Goal: Task Accomplishment & Management: Use online tool/utility

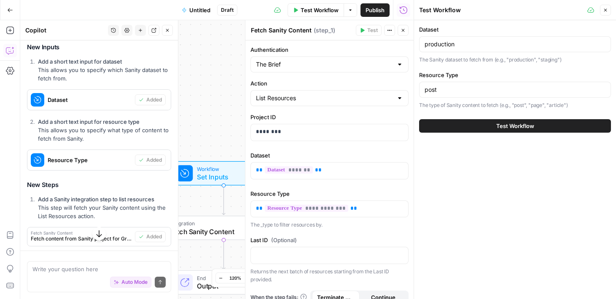
scroll to position [688, 0]
click at [481, 90] on input "post" at bounding box center [515, 90] width 181 height 8
type input "p"
type input "page"
click at [511, 153] on div "Dataset production The Sanity dataset to fetch from (e.g., "production", "stagi…" at bounding box center [515, 159] width 202 height 279
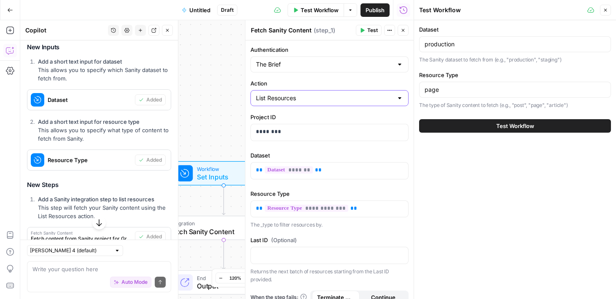
click at [386, 97] on input "List Resources" at bounding box center [324, 98] width 137 height 8
click at [368, 81] on label "Action" at bounding box center [329, 83] width 158 height 8
click at [368, 94] on input "Action" at bounding box center [324, 98] width 137 height 8
click at [368, 81] on label "Action" at bounding box center [329, 83] width 158 height 8
click at [368, 94] on input "Action" at bounding box center [324, 98] width 137 height 8
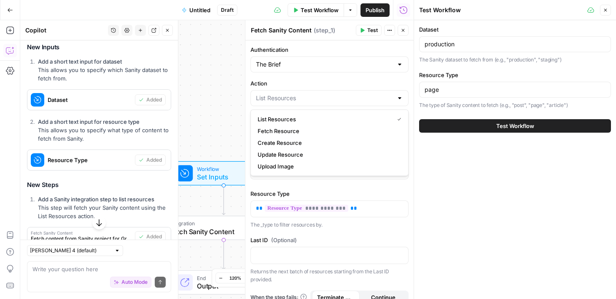
click at [400, 97] on div at bounding box center [399, 98] width 7 height 8
click at [300, 121] on span "List Resources" at bounding box center [324, 119] width 133 height 8
type input "List Resources"
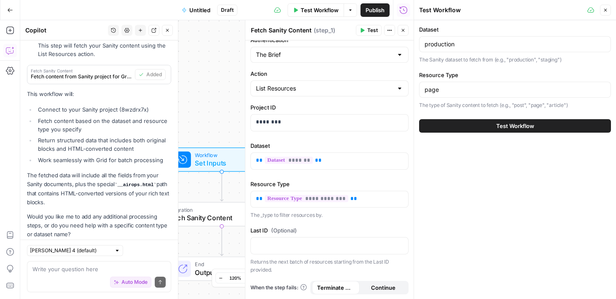
scroll to position [861, 0]
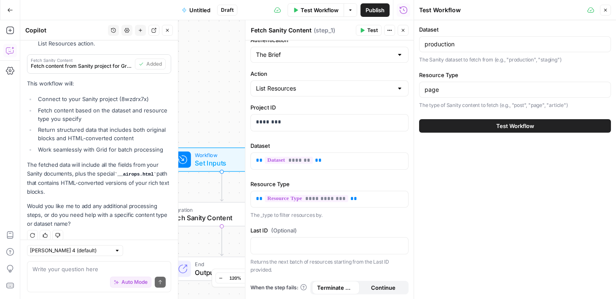
click at [369, 32] on span "Test" at bounding box center [372, 31] width 11 height 8
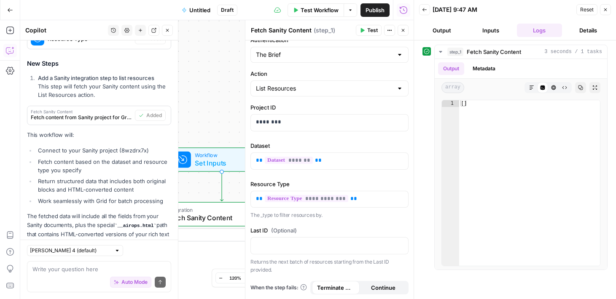
scroll to position [861, 0]
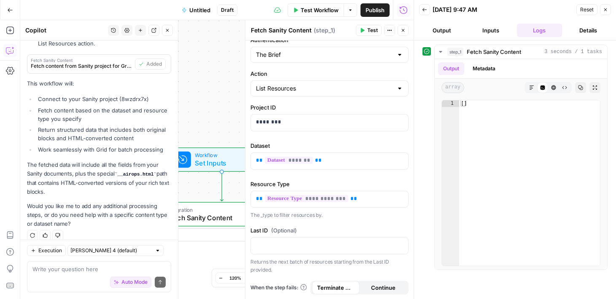
click at [443, 34] on button "Output" at bounding box center [442, 30] width 46 height 13
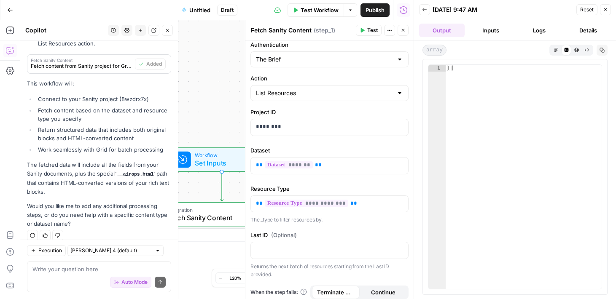
scroll to position [10, 0]
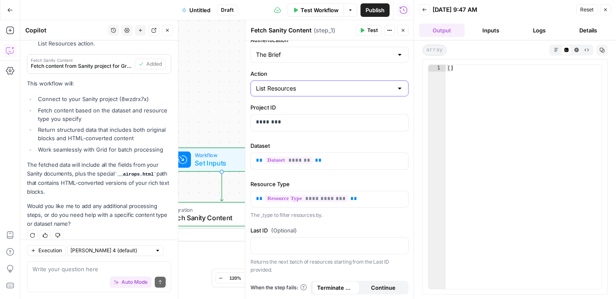
click at [377, 88] on input "List Resources" at bounding box center [324, 88] width 137 height 8
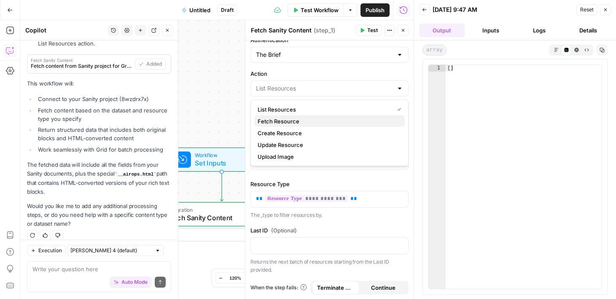
click at [323, 124] on span "Fetch Resource" at bounding box center [328, 121] width 140 height 8
type input "Fetch Resource"
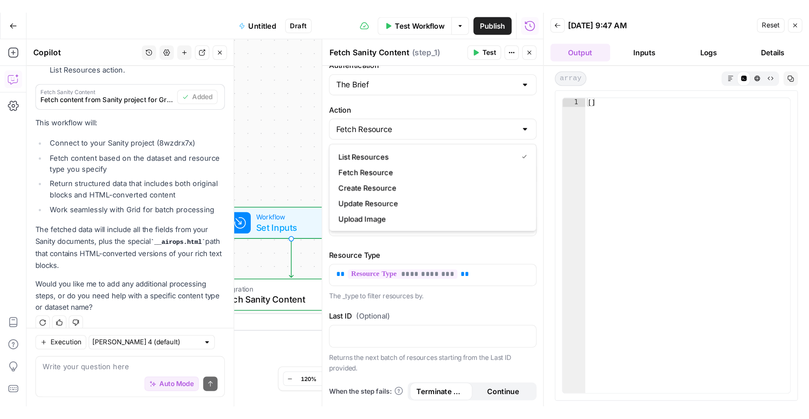
scroll to position [0, 0]
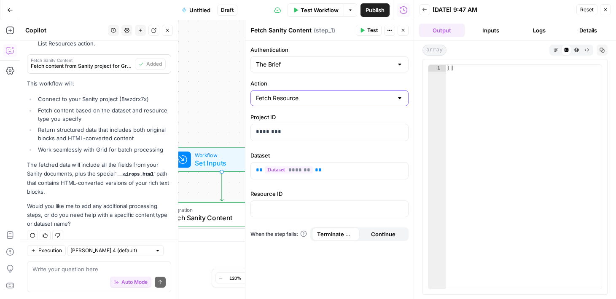
click at [361, 99] on input "Fetch Resource" at bounding box center [324, 98] width 137 height 8
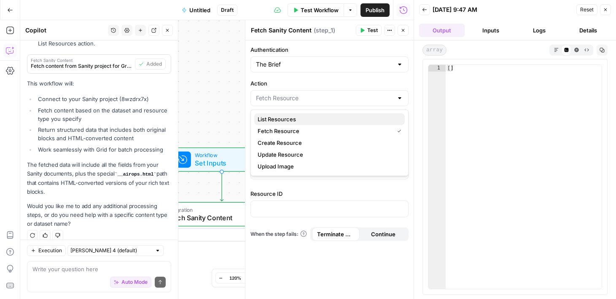
click at [332, 118] on span "List Resources" at bounding box center [328, 119] width 140 height 8
type input "List Resources"
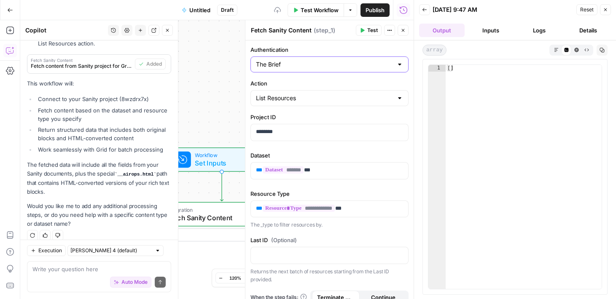
click at [339, 65] on input "The Brief" at bounding box center [324, 64] width 137 height 8
click at [339, 65] on input "Authentication" at bounding box center [324, 64] width 137 height 8
click at [347, 49] on label "Authentication" at bounding box center [329, 50] width 158 height 8
click at [347, 60] on input "Authentication" at bounding box center [324, 64] width 137 height 8
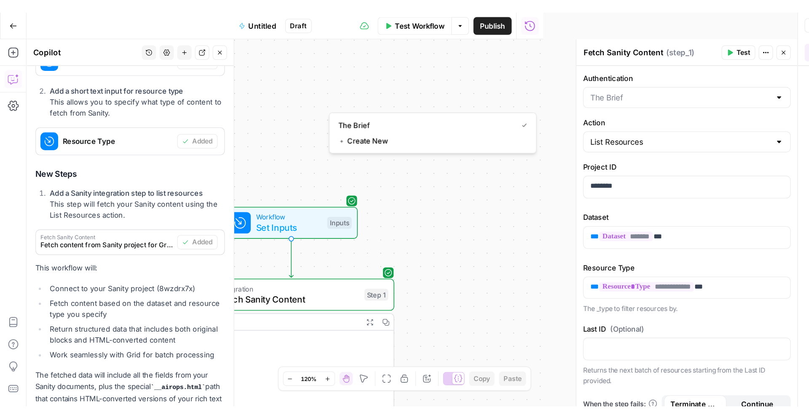
scroll to position [742, 0]
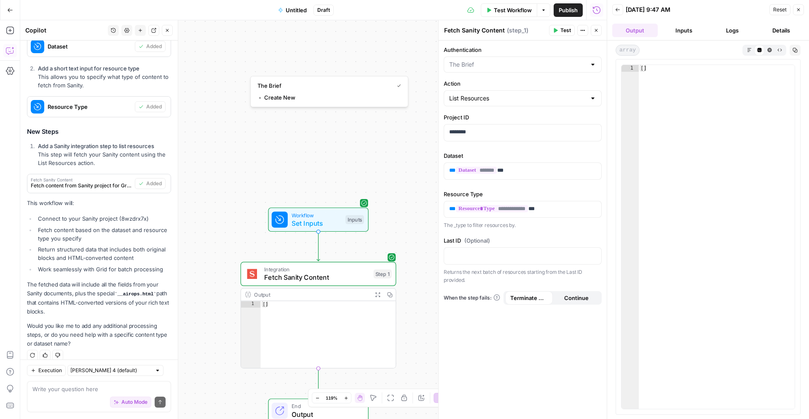
type input "The Brief"
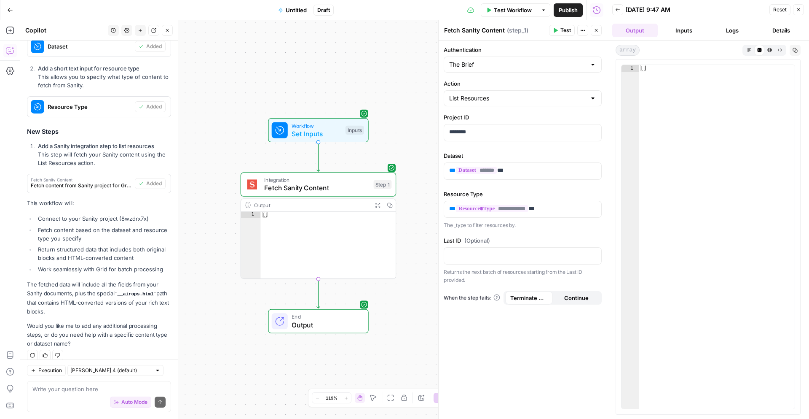
drag, startPoint x: 212, startPoint y: 317, endPoint x: 212, endPoint y: 228, distance: 89.4
click at [212, 228] on div "Workflow Set Inputs Inputs Integration Fetch Sanity Content Step 1 Output Expan…" at bounding box center [313, 219] width 587 height 398
click at [511, 101] on input "List Resources" at bounding box center [517, 98] width 137 height 8
type input "List Resources"
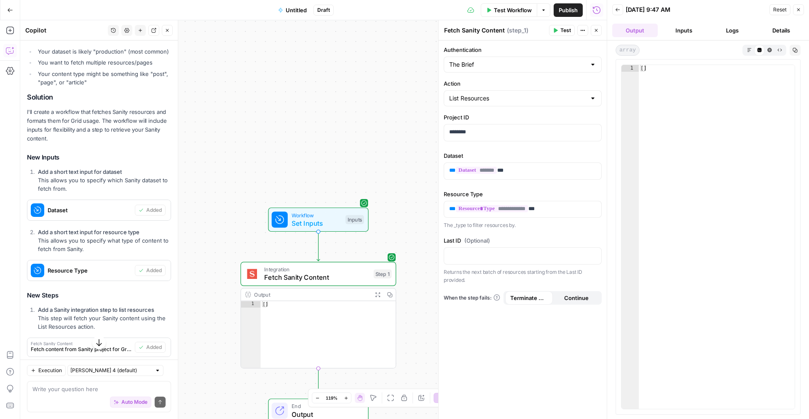
scroll to position [578, 0]
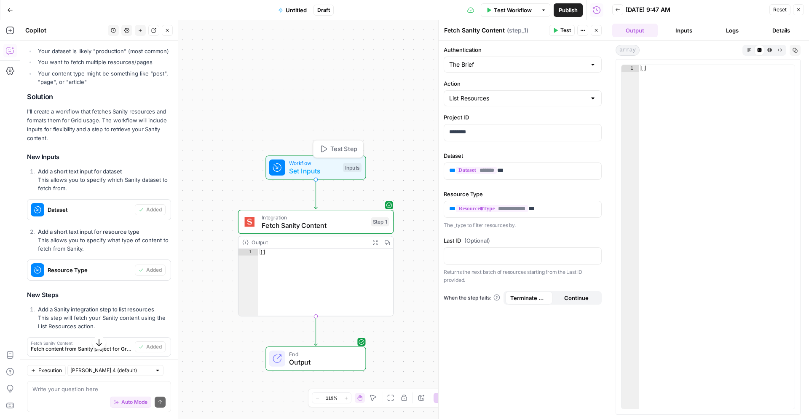
click at [323, 168] on span "Set Inputs" at bounding box center [314, 171] width 50 height 10
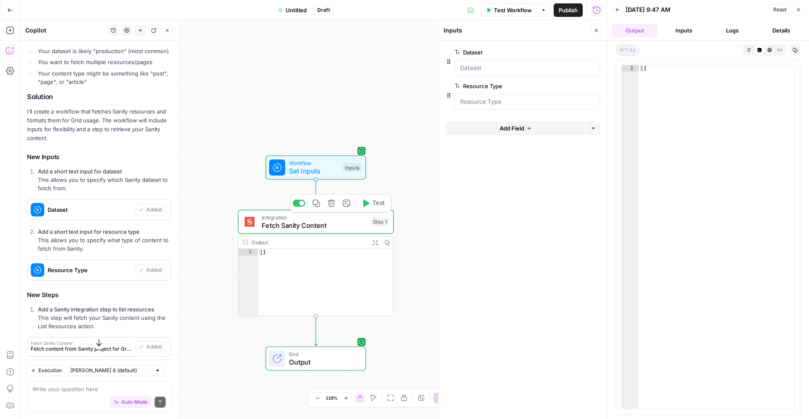
click at [324, 222] on span "Fetch Sanity Content" at bounding box center [314, 225] width 105 height 10
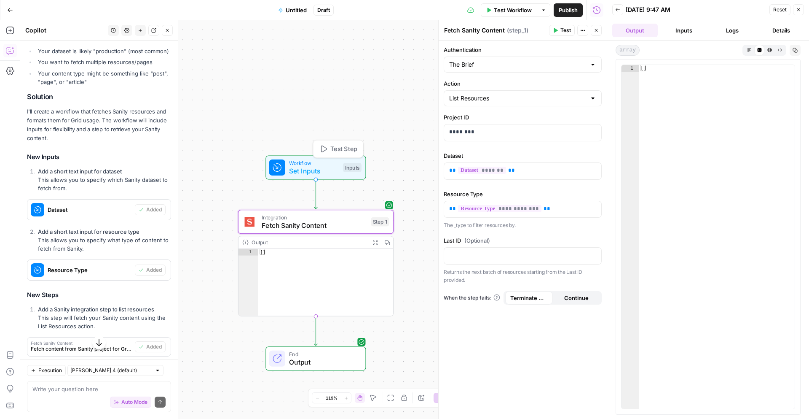
click at [327, 171] on span "Set Inputs" at bounding box center [314, 171] width 50 height 10
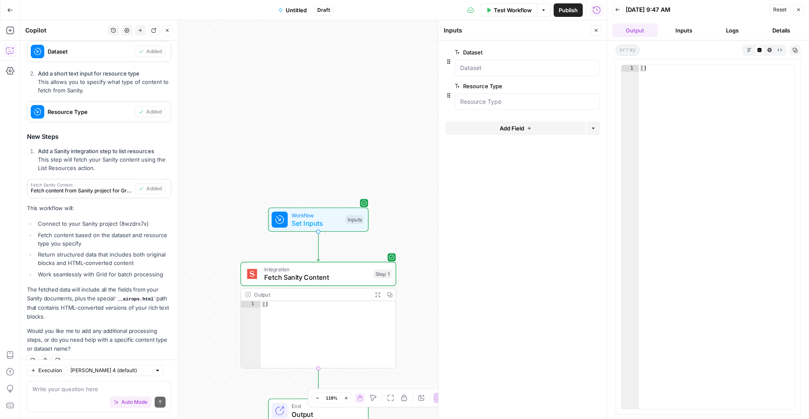
scroll to position [742, 0]
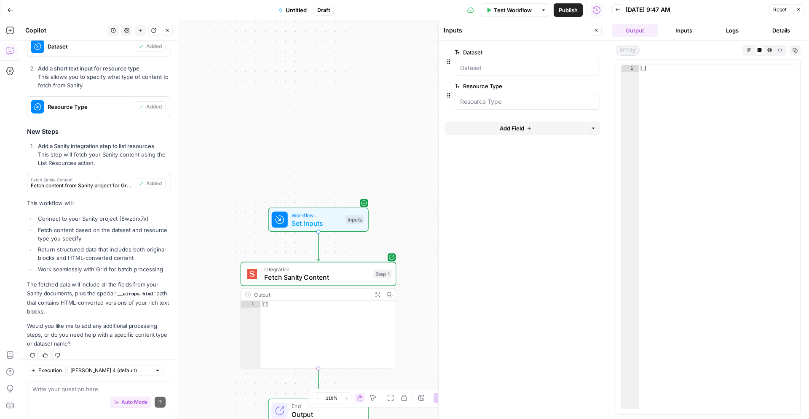
click at [43, 299] on div "Auto Mode Send" at bounding box center [98, 402] width 133 height 19
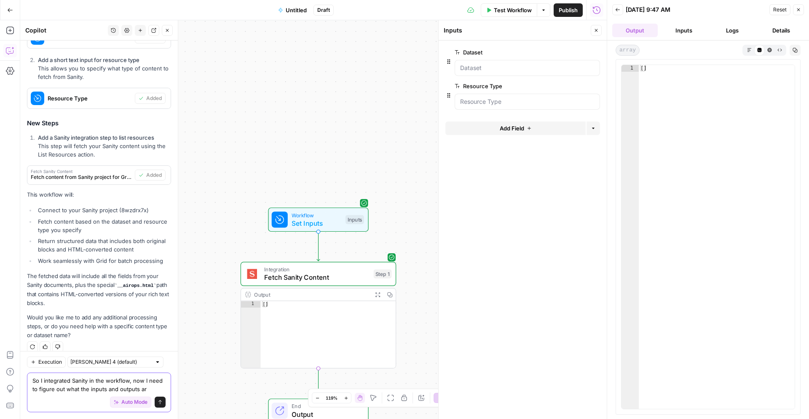
type textarea "So I integrated Sanity in the workflow, now I need to figure out what the input…"
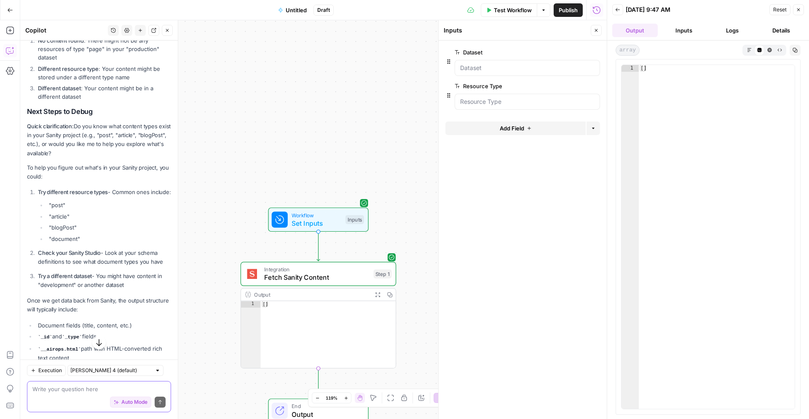
scroll to position [1231, 0]
click at [324, 272] on span "Integration" at bounding box center [316, 269] width 105 height 8
type textarea "Fetch Sanity Content"
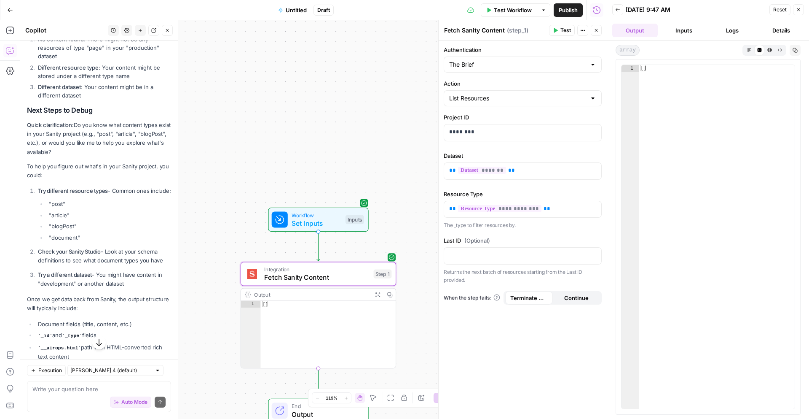
click at [616, 32] on button "Inputs" at bounding box center [685, 30] width 46 height 13
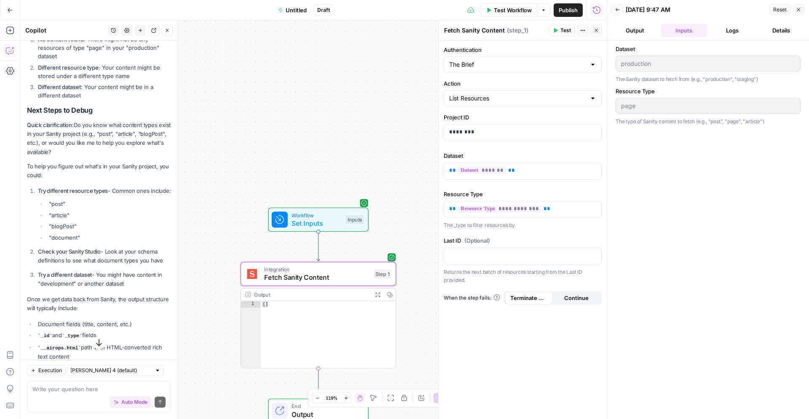
click at [528, 84] on label "Action" at bounding box center [523, 83] width 158 height 8
click at [528, 94] on input "List Resources" at bounding box center [517, 98] width 137 height 8
click at [528, 84] on label "Action" at bounding box center [523, 83] width 158 height 8
click at [528, 94] on input "Action" at bounding box center [517, 98] width 137 height 8
click at [528, 84] on label "Action" at bounding box center [523, 83] width 158 height 8
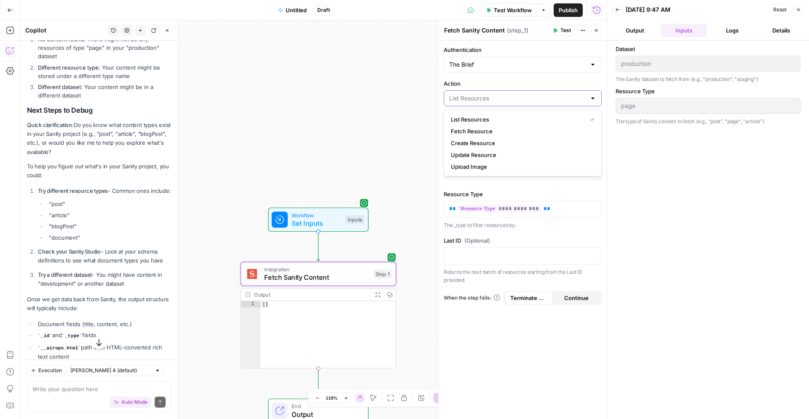
click at [528, 94] on input "Action" at bounding box center [517, 98] width 137 height 8
click at [325, 217] on span "Workflow" at bounding box center [317, 215] width 50 height 8
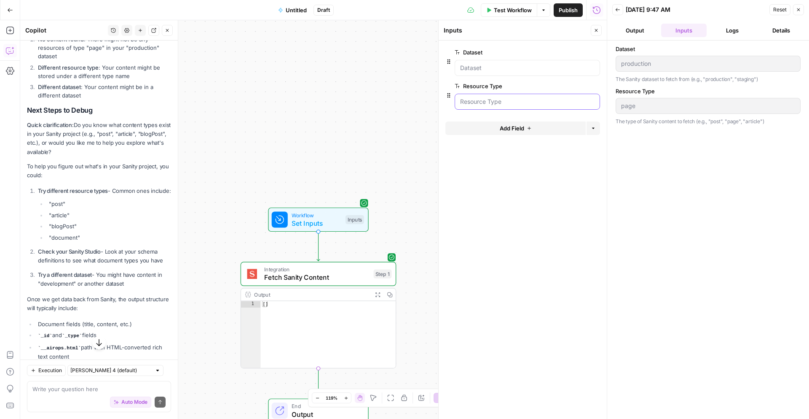
click at [516, 101] on Type "Resource Type" at bounding box center [527, 101] width 134 height 8
click at [567, 86] on span "edit field" at bounding box center [568, 86] width 19 height 7
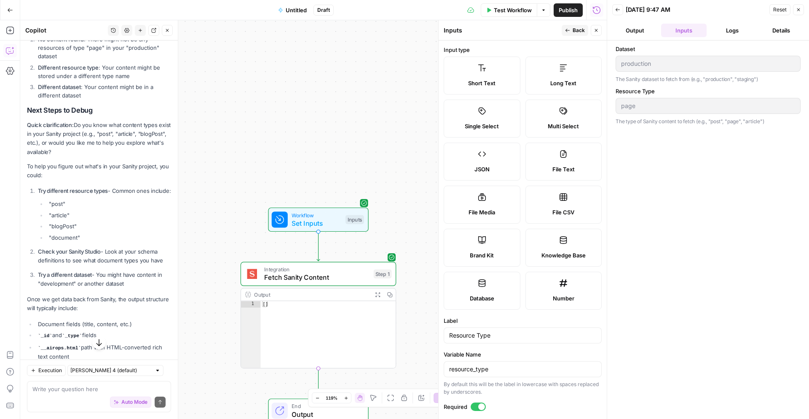
click at [570, 28] on button "Back" at bounding box center [575, 30] width 27 height 11
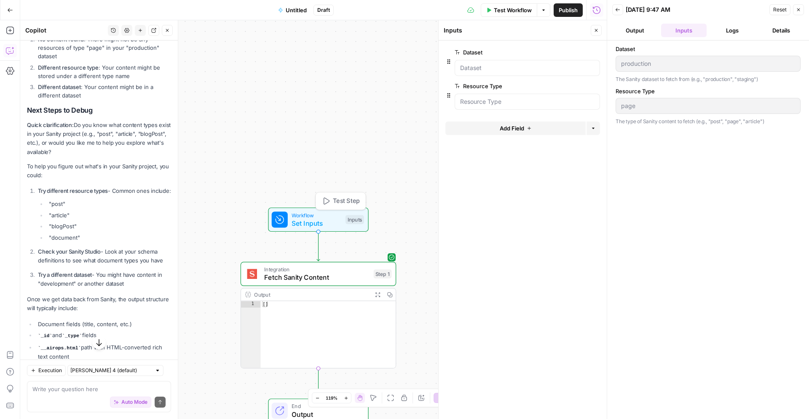
click at [355, 221] on div "Inputs" at bounding box center [355, 219] width 19 height 9
click at [520, 53] on label "Dataset" at bounding box center [504, 52] width 98 height 8
click at [520, 64] on input "Dataset" at bounding box center [527, 68] width 134 height 8
click at [616, 9] on icon "button" at bounding box center [798, 9] width 5 height 5
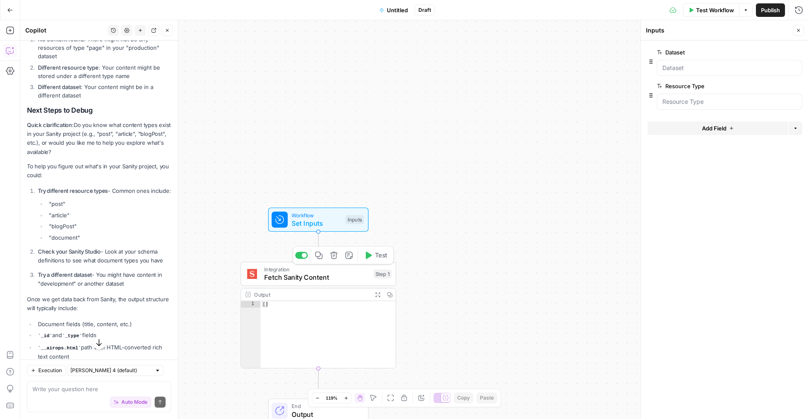
click at [337, 283] on div "Integration Fetch Sanity Content Step 1 Copy step Delete step Add Note Test" at bounding box center [319, 274] width 156 height 24
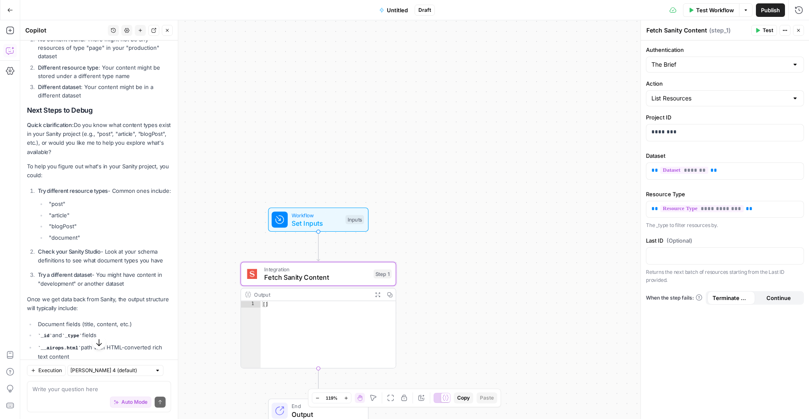
click at [616, 32] on span "Test" at bounding box center [768, 31] width 11 height 8
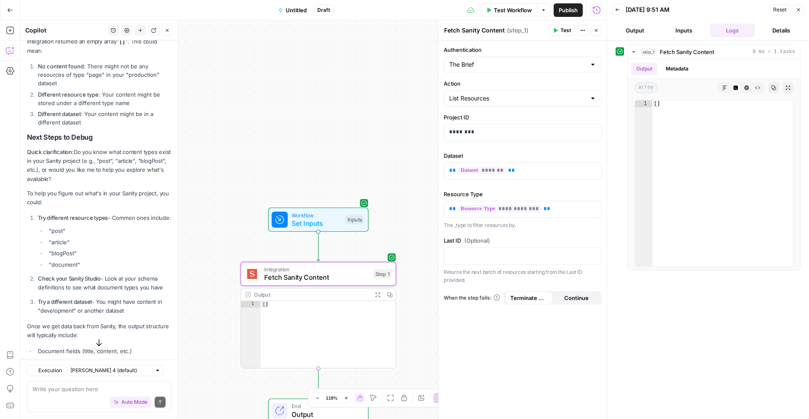
scroll to position [1231, 0]
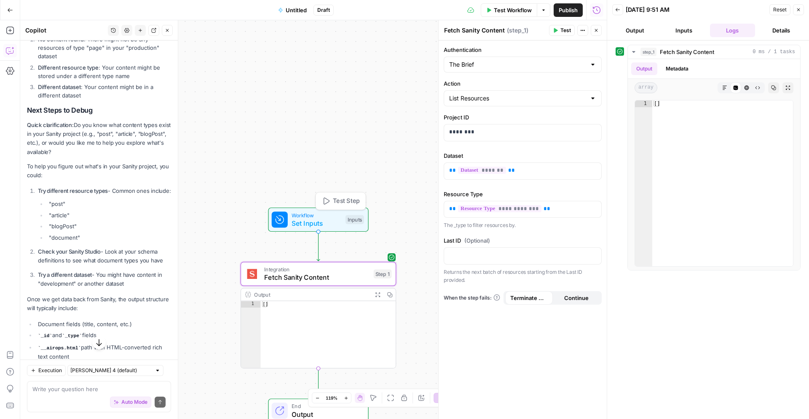
click at [324, 228] on div "Workflow Set Inputs Inputs Test Step" at bounding box center [318, 219] width 100 height 24
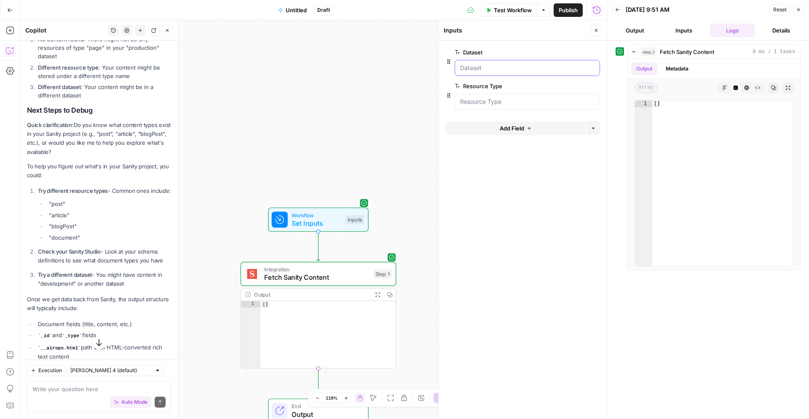
click at [495, 67] on input "Dataset" at bounding box center [527, 68] width 134 height 8
click at [331, 199] on button "Test Step" at bounding box center [341, 200] width 46 height 13
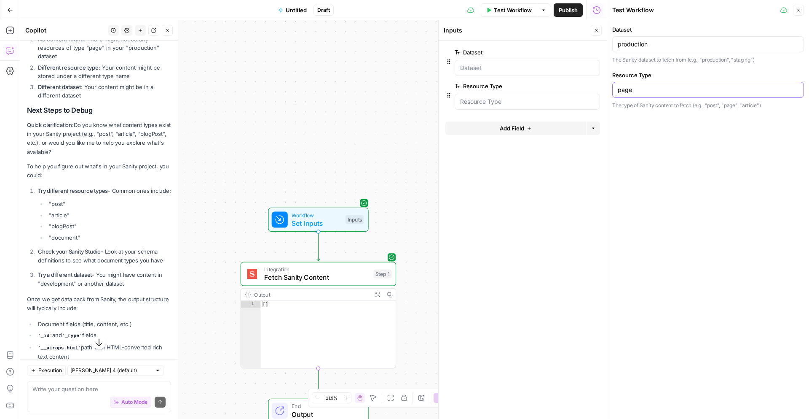
click at [616, 91] on input "page" at bounding box center [708, 90] width 181 height 8
click at [616, 90] on input "post" at bounding box center [708, 90] width 181 height 8
type input "Landing Pages"
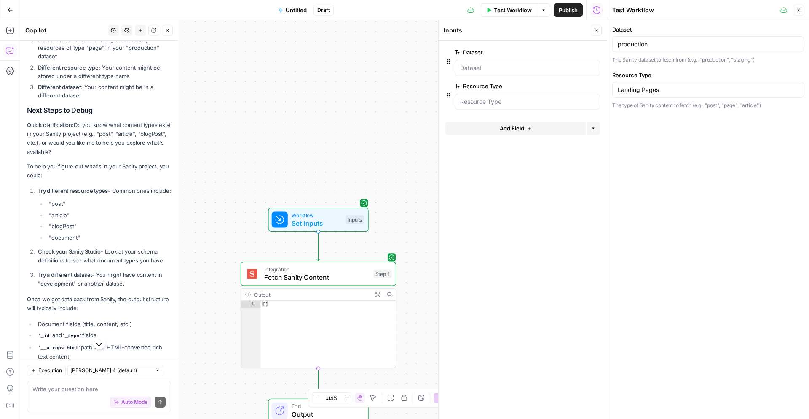
click at [616, 145] on div "Dataset production The Sanity dataset to fetch from (e.g., "production", "stagi…" at bounding box center [709, 219] width 202 height 398
click at [496, 10] on span "Test Workflow" at bounding box center [513, 10] width 38 height 8
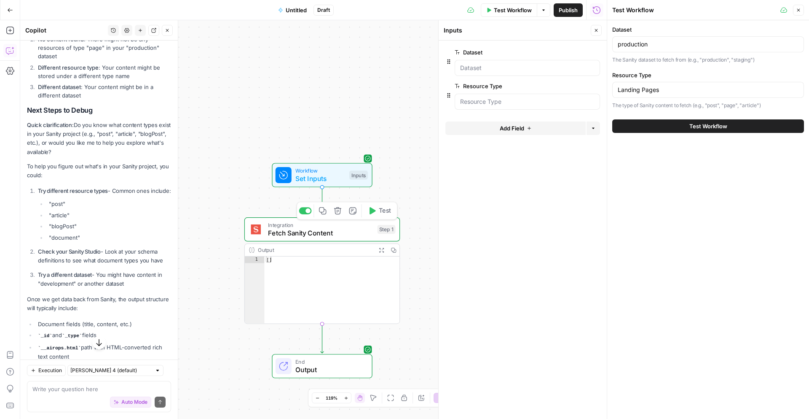
click at [325, 234] on span "Fetch Sanity Content" at bounding box center [320, 233] width 105 height 10
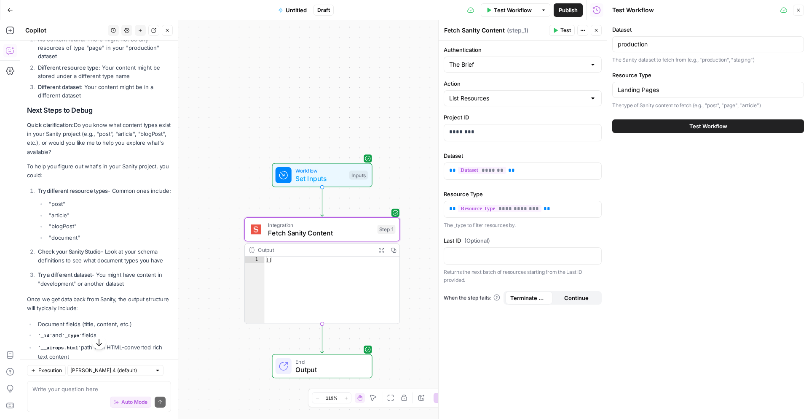
click at [323, 299] on span "Output" at bounding box center [330, 369] width 68 height 10
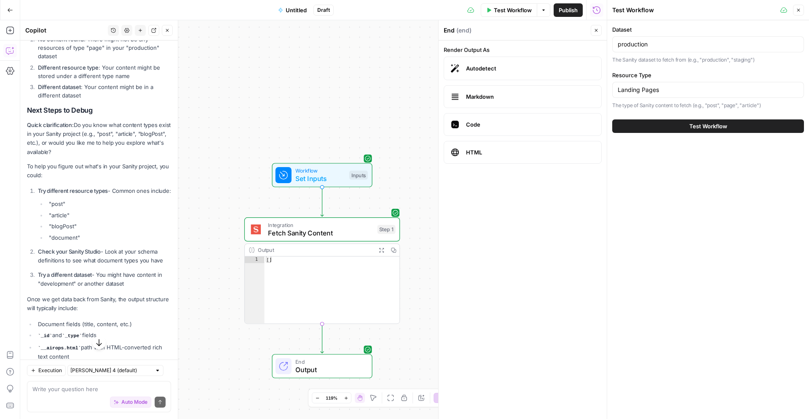
click at [616, 10] on button "Close" at bounding box center [798, 10] width 11 height 11
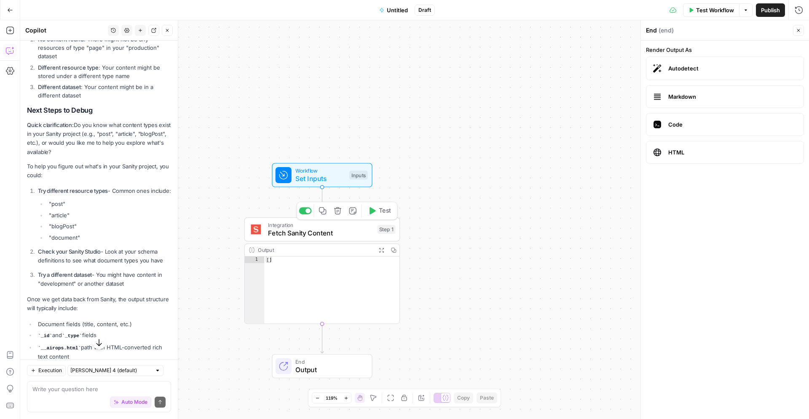
click at [371, 212] on icon "button" at bounding box center [373, 210] width 6 height 7
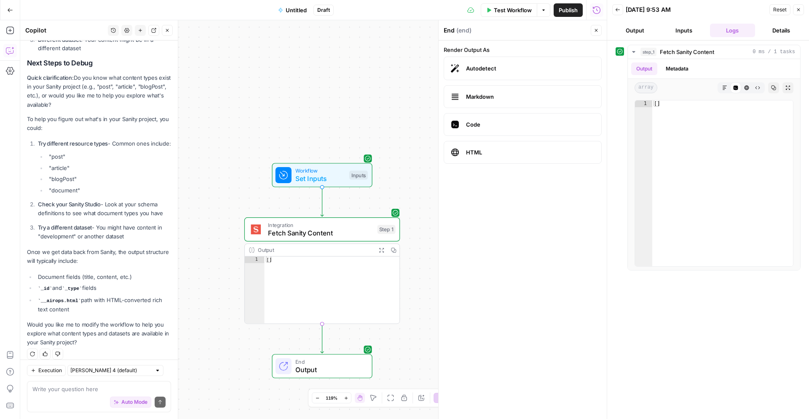
scroll to position [1285, 0]
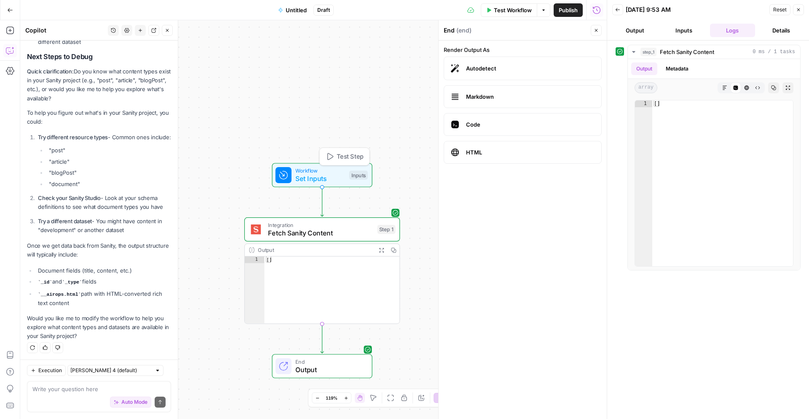
click at [337, 156] on span "Test Step" at bounding box center [350, 156] width 27 height 9
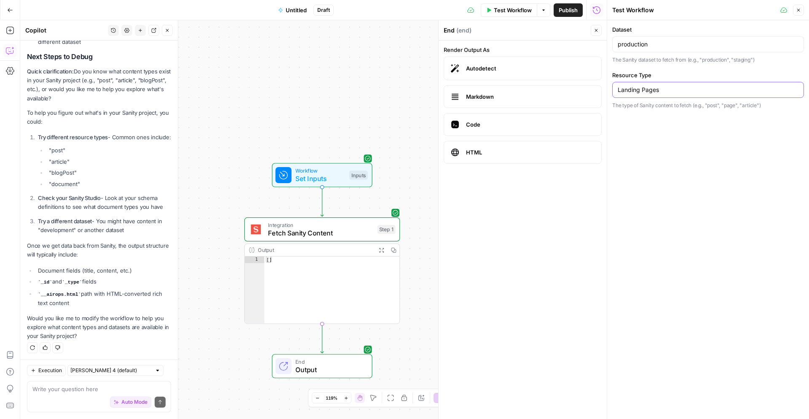
click at [616, 91] on input "Landing Pages" at bounding box center [708, 90] width 181 height 8
type input "landingPage"
click at [616, 11] on icon "button" at bounding box center [799, 10] width 3 height 3
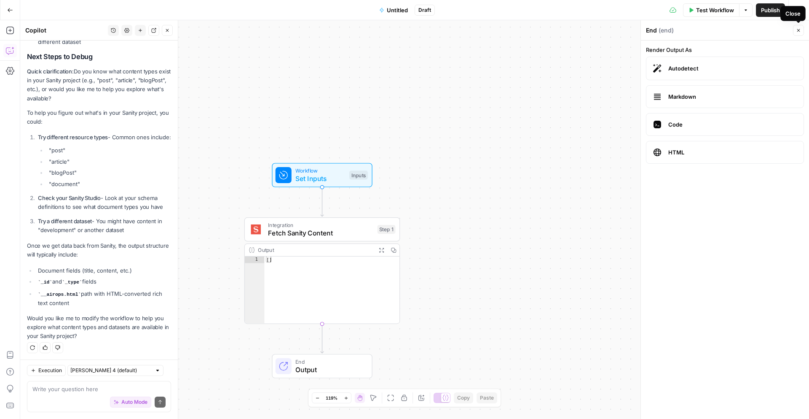
click at [616, 31] on icon "button" at bounding box center [799, 30] width 3 height 3
click at [616, 11] on icon "button" at bounding box center [746, 10] width 5 height 5
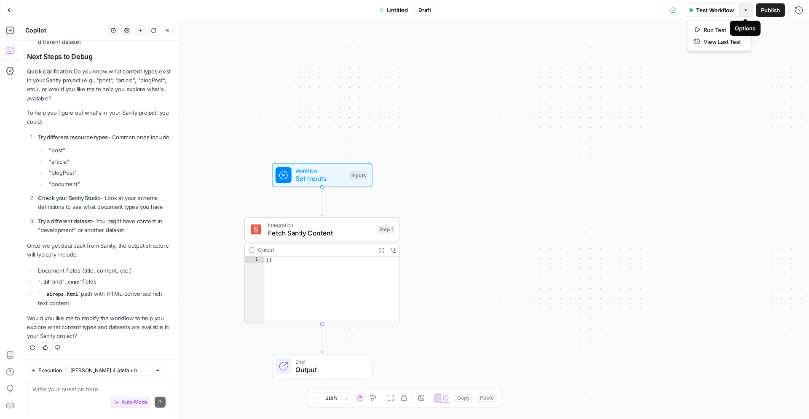
click at [616, 11] on icon "button" at bounding box center [746, 10] width 5 height 5
click at [389, 11] on span "Untitled" at bounding box center [397, 10] width 21 height 8
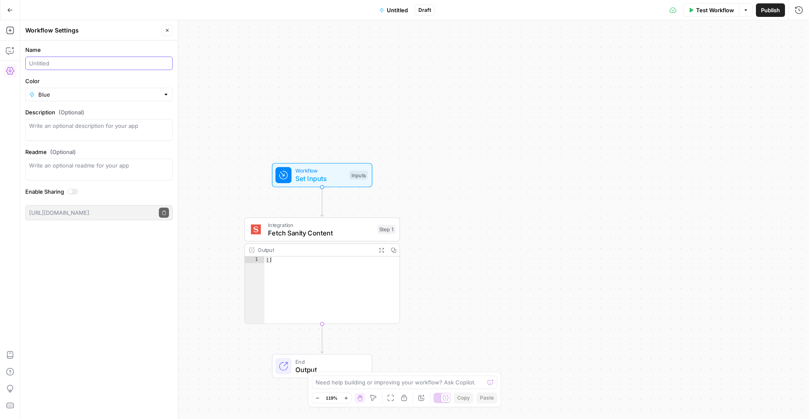
click at [75, 65] on input "Name" at bounding box center [99, 63] width 140 height 8
type input "Sanity Pull"
click at [58, 96] on input "Blue" at bounding box center [98, 94] width 121 height 8
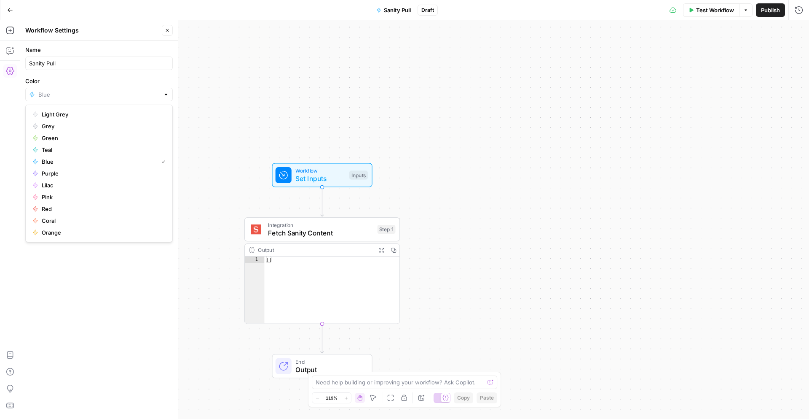
click at [65, 83] on label "Color" at bounding box center [99, 81] width 148 height 8
click at [65, 90] on input "Color" at bounding box center [98, 94] width 121 height 8
click at [80, 82] on label "Color" at bounding box center [99, 81] width 148 height 8
click at [80, 90] on input "Color" at bounding box center [98, 94] width 121 height 8
click at [78, 163] on span "Blue" at bounding box center [98, 161] width 113 height 8
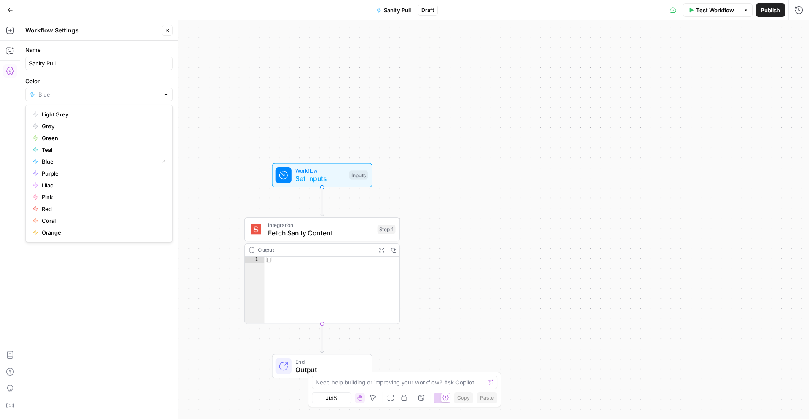
type input "Blue"
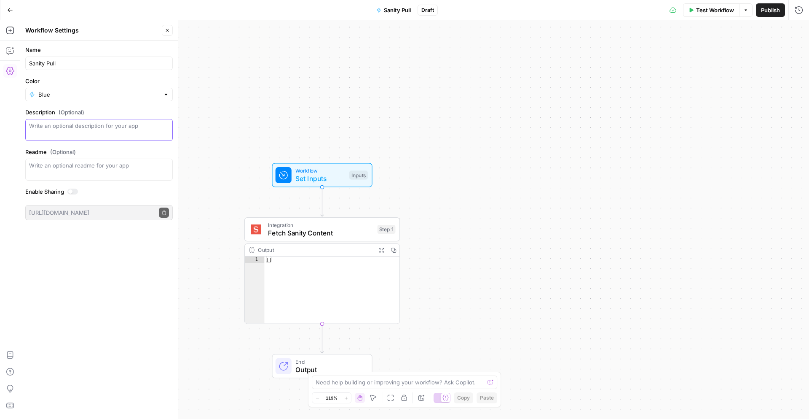
click at [67, 127] on textarea "Description (Optional)" at bounding box center [99, 129] width 140 height 17
type textarea "Pull data from Sanity"
click at [70, 189] on div at bounding box center [72, 191] width 11 height 6
click at [616, 8] on span "Publish" at bounding box center [770, 10] width 19 height 8
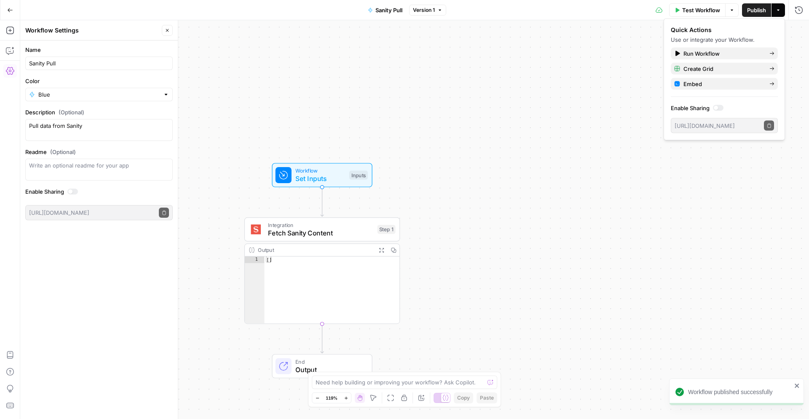
click at [616, 9] on span "Test Workflow" at bounding box center [702, 10] width 38 height 8
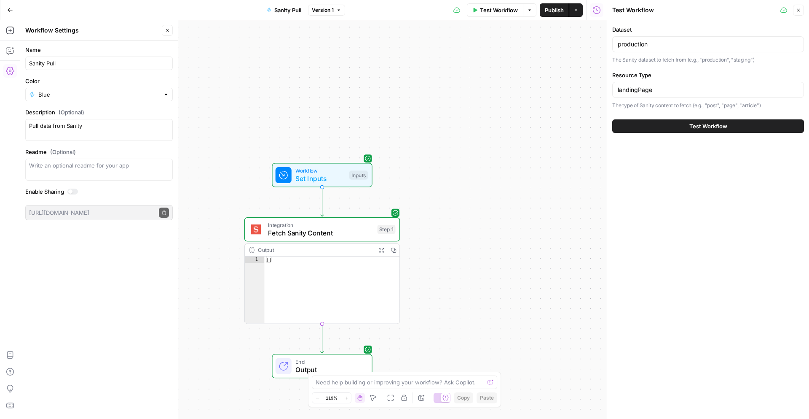
click at [616, 126] on span "Test Workflow" at bounding box center [709, 126] width 38 height 8
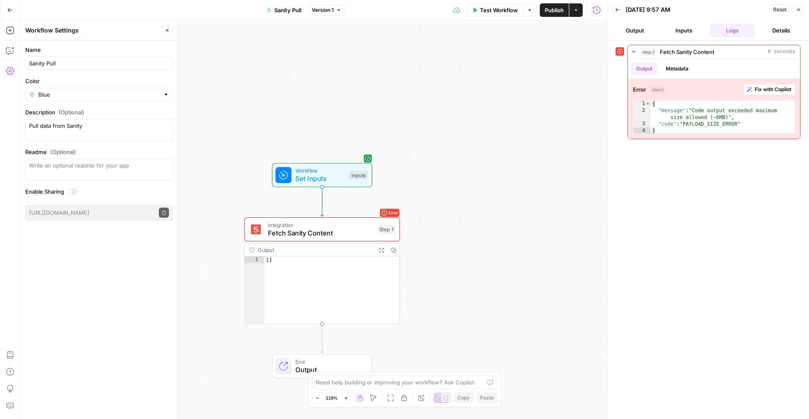
click at [616, 32] on button "Output" at bounding box center [636, 30] width 46 height 13
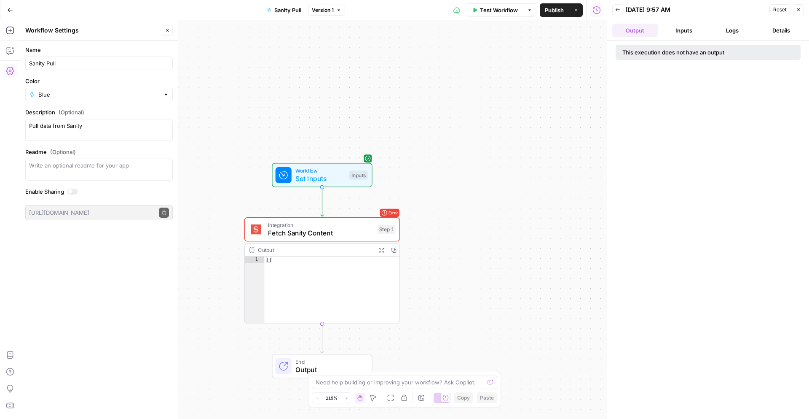
click at [616, 26] on button "Inputs" at bounding box center [685, 30] width 46 height 13
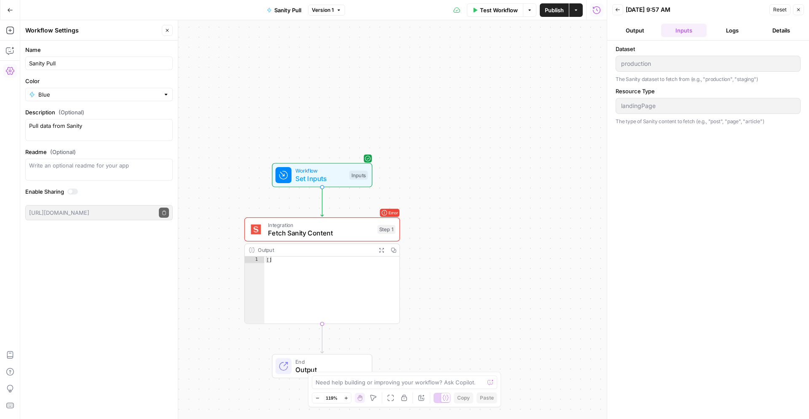
click at [616, 26] on button "Logs" at bounding box center [733, 30] width 46 height 13
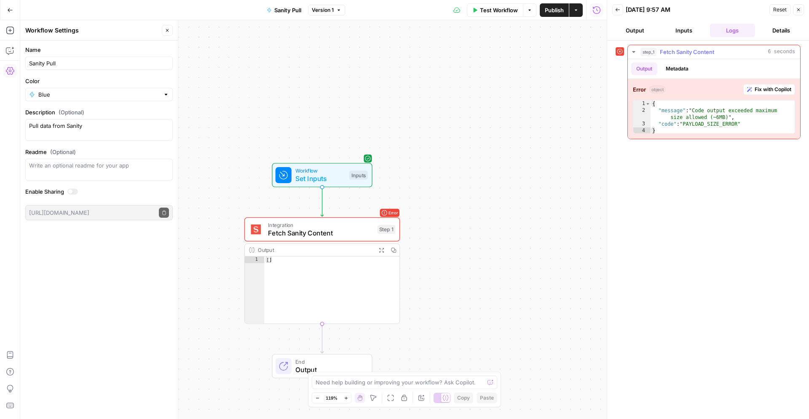
click at [616, 91] on span "Fix with Copilot" at bounding box center [773, 90] width 37 height 8
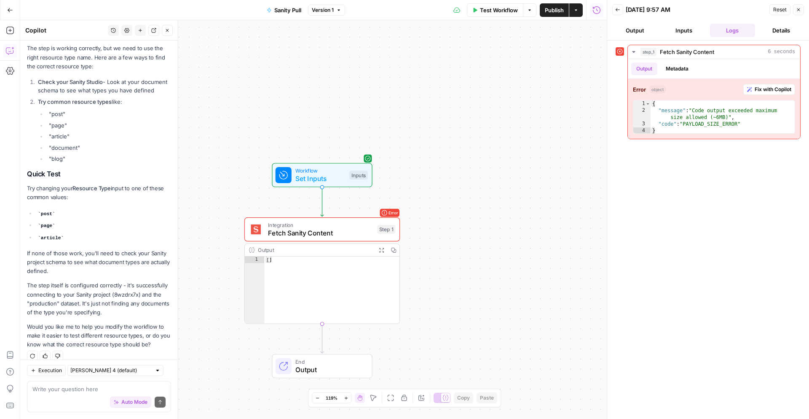
scroll to position [1707, 0]
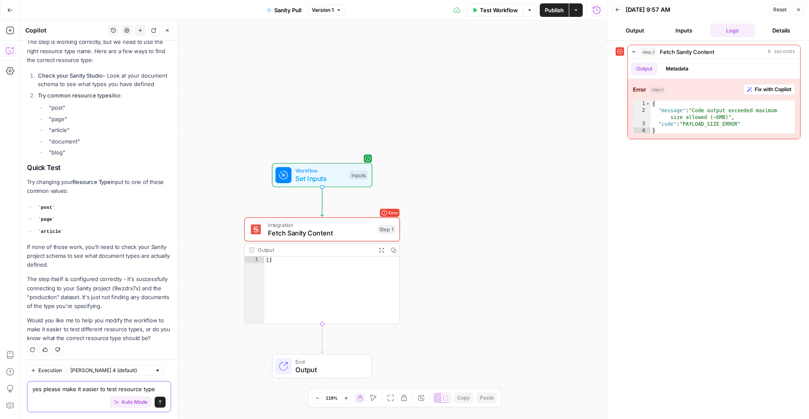
type textarea "yes please make it easier to test resource types"
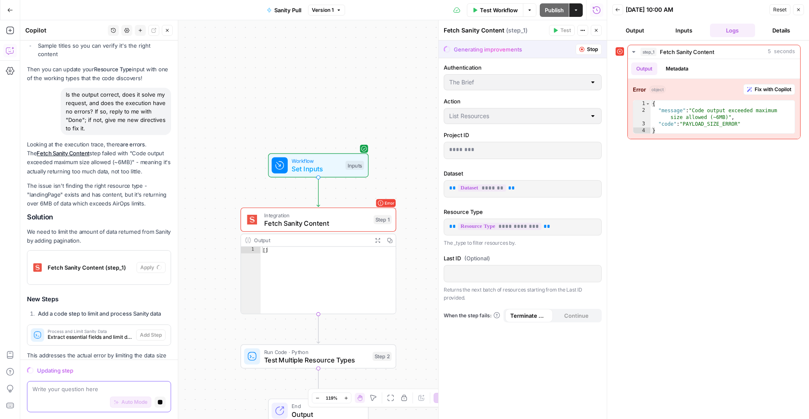
scroll to position [2304, 0]
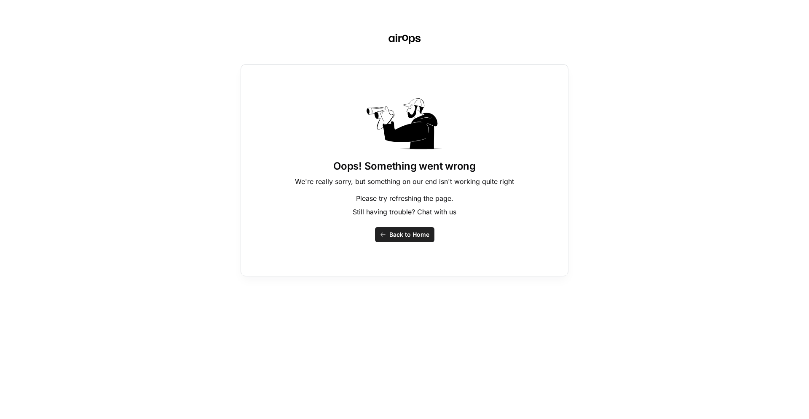
click at [407, 233] on span "Back to Home" at bounding box center [410, 234] width 40 height 8
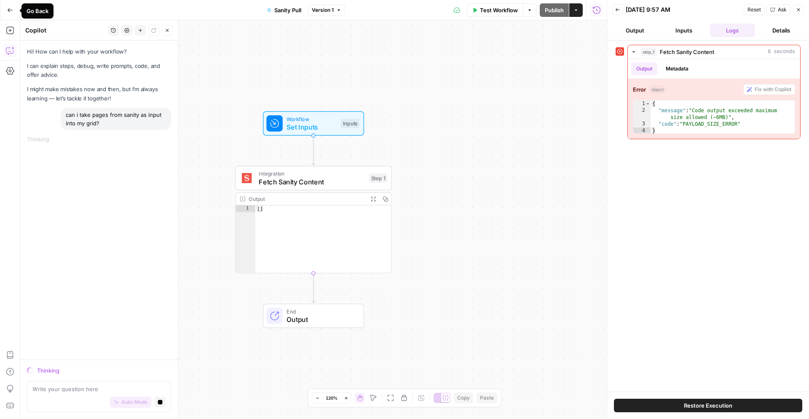
click at [8, 8] on icon "button" at bounding box center [10, 10] width 5 height 4
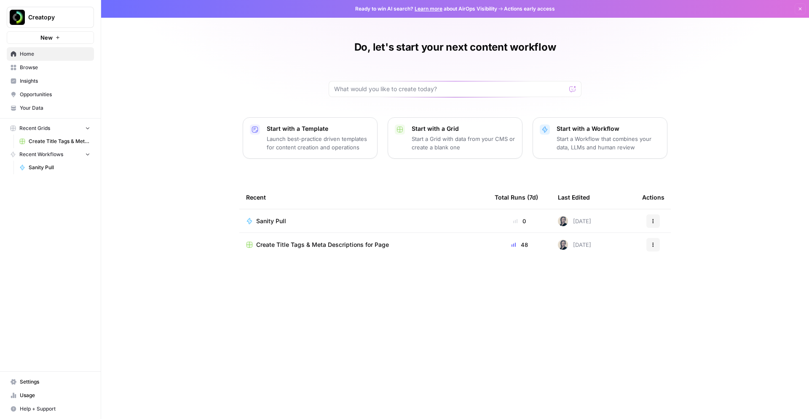
click at [280, 221] on span "Sanity Pull" at bounding box center [271, 221] width 30 height 8
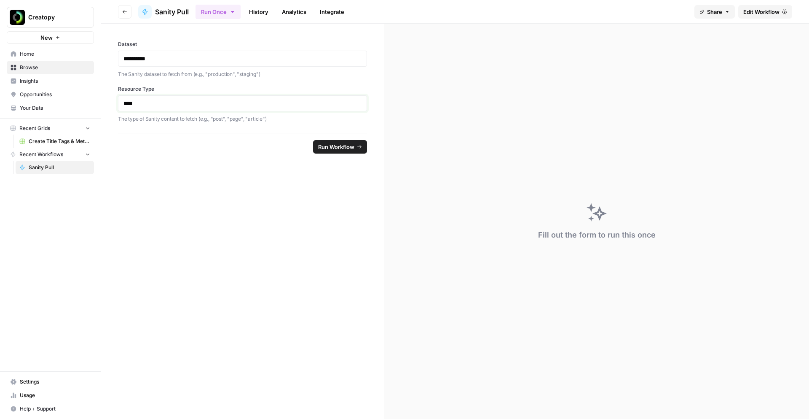
click at [127, 104] on p "****" at bounding box center [243, 103] width 238 height 8
click at [131, 105] on p "****" at bounding box center [243, 103] width 238 height 8
click at [334, 145] on span "Run Workflow" at bounding box center [336, 147] width 36 height 8
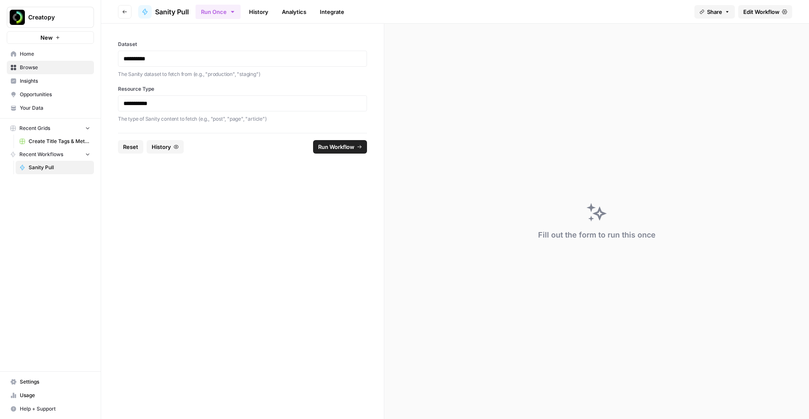
click at [759, 10] on span "Edit Workflow" at bounding box center [762, 12] width 36 height 8
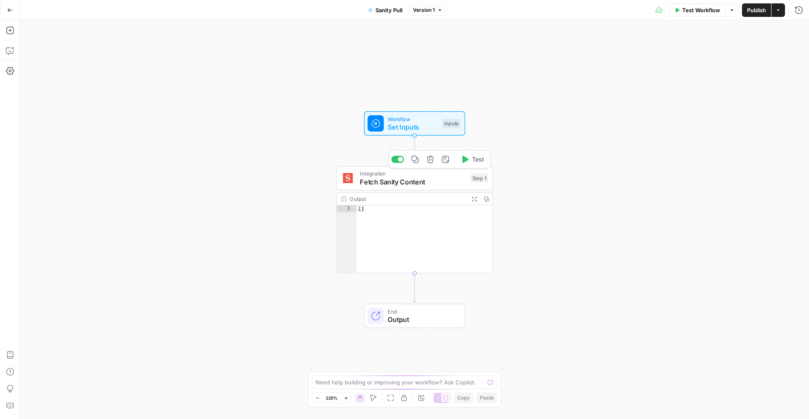
click at [433, 180] on span "Fetch Sanity Content" at bounding box center [413, 182] width 106 height 10
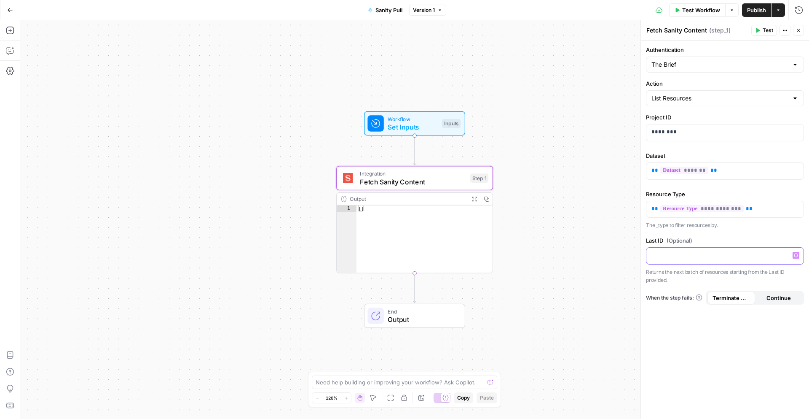
click at [656, 255] on p at bounding box center [725, 255] width 147 height 8
click at [796, 256] on icon "button" at bounding box center [796, 255] width 4 height 4
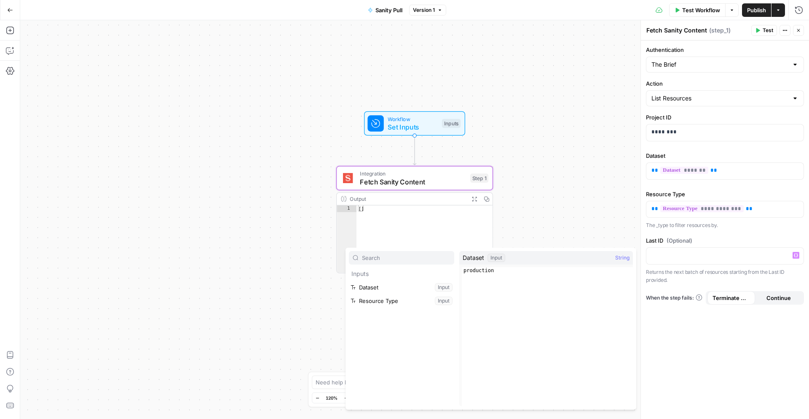
click at [736, 331] on div "**********" at bounding box center [725, 229] width 168 height 378
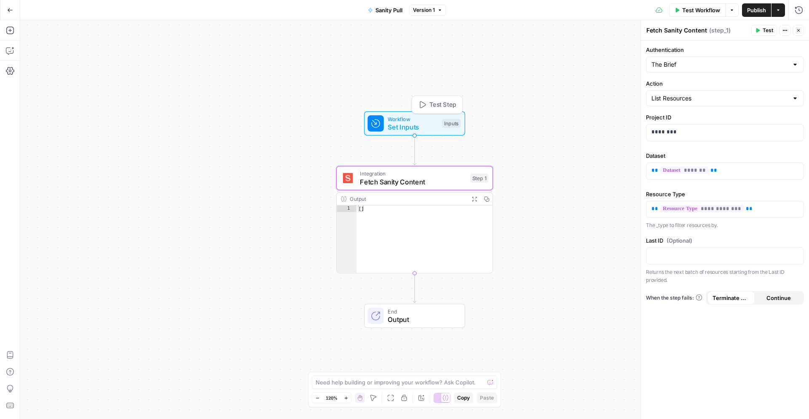
click at [411, 127] on span "Set Inputs" at bounding box center [413, 127] width 50 height 10
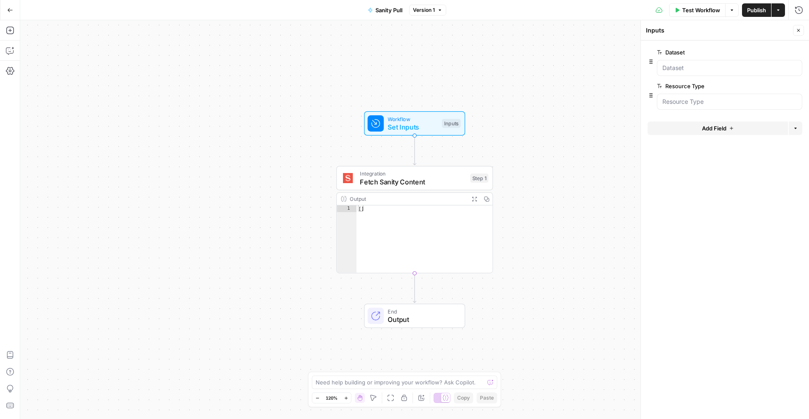
click at [721, 129] on span "Add Field" at bounding box center [714, 128] width 24 height 8
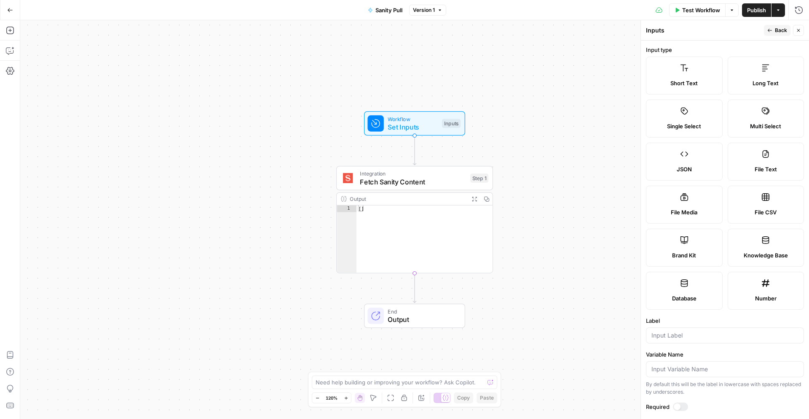
click at [679, 75] on label "Short Text" at bounding box center [684, 75] width 77 height 38
click at [769, 30] on icon "button" at bounding box center [770, 30] width 5 height 5
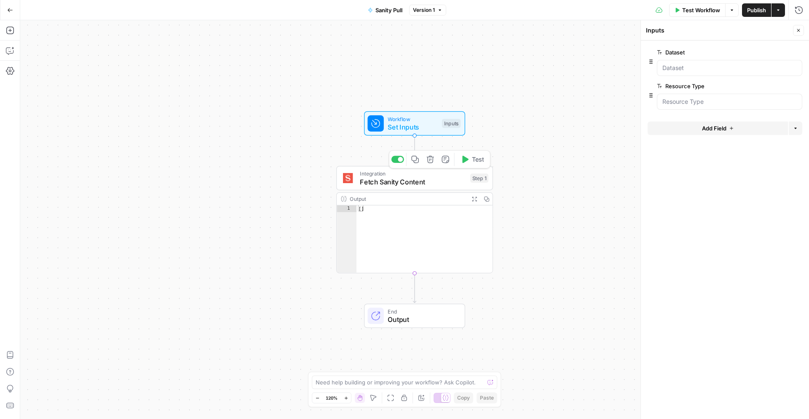
click at [412, 183] on span "Fetch Sanity Content" at bounding box center [413, 182] width 106 height 10
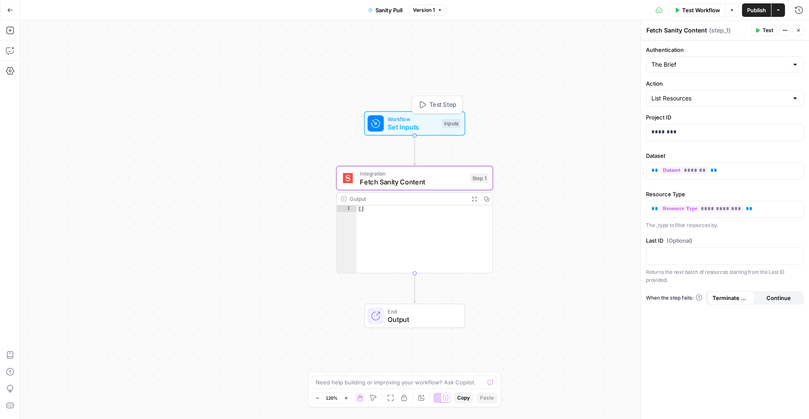
click at [452, 124] on div "Inputs" at bounding box center [451, 123] width 19 height 9
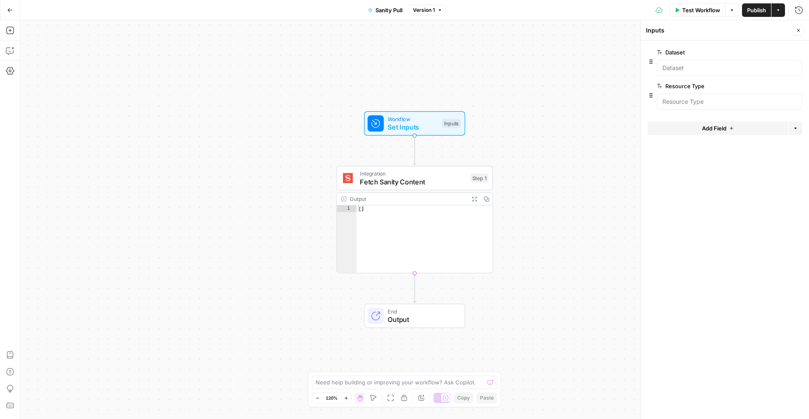
click at [722, 128] on span "Add Field" at bounding box center [714, 128] width 24 height 8
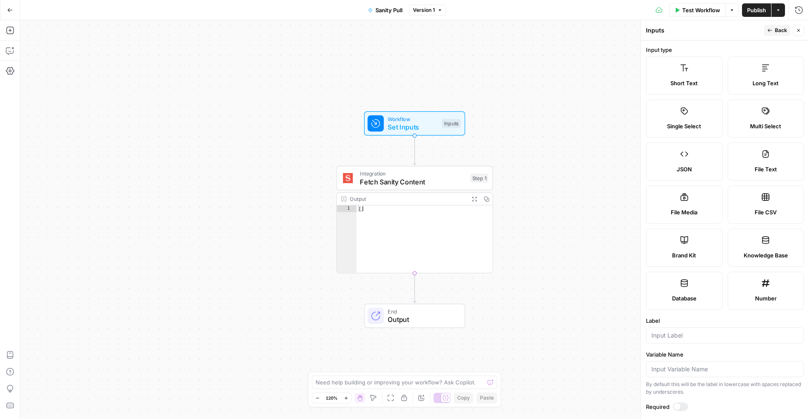
click at [675, 66] on label "Short Text" at bounding box center [684, 75] width 77 height 38
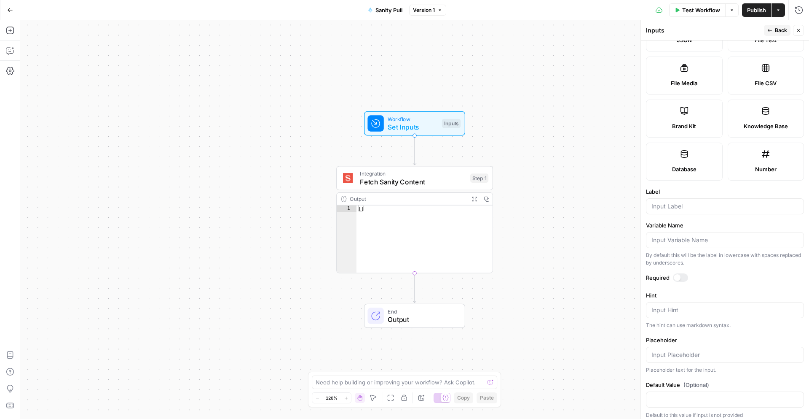
scroll to position [134, 0]
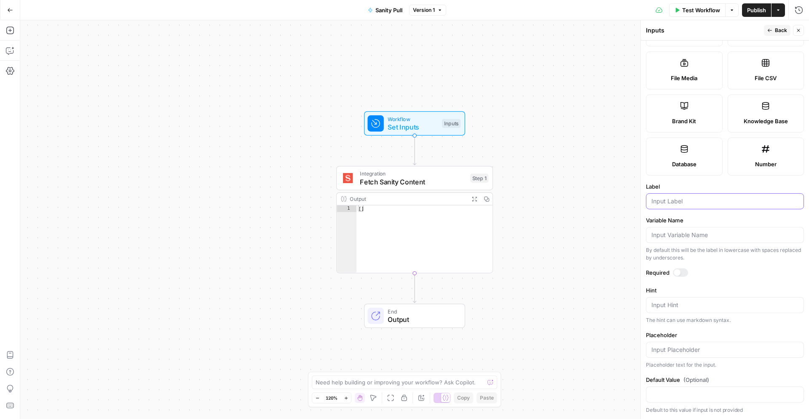
click at [662, 202] on input "Label" at bounding box center [725, 201] width 147 height 8
type input "ID"
click at [665, 236] on input "Variable Name" at bounding box center [725, 235] width 147 height 8
click at [699, 215] on form "Input type Short Text Long Text Single Select Multi Select JSON File Text File …" at bounding box center [725, 229] width 168 height 378
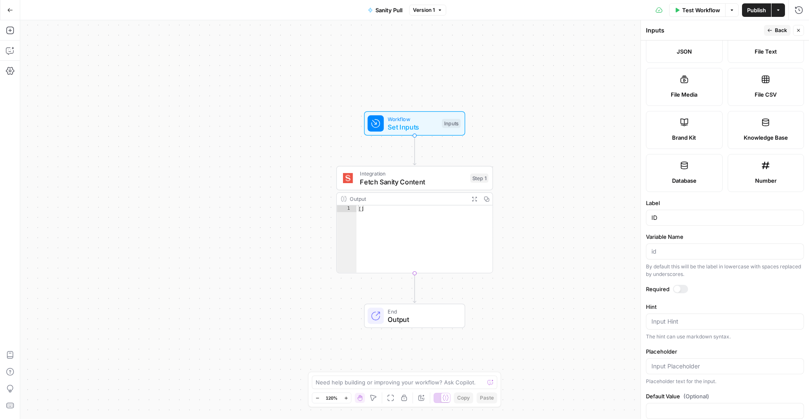
scroll to position [117, 0]
click at [769, 32] on icon "button" at bounding box center [770, 30] width 5 height 5
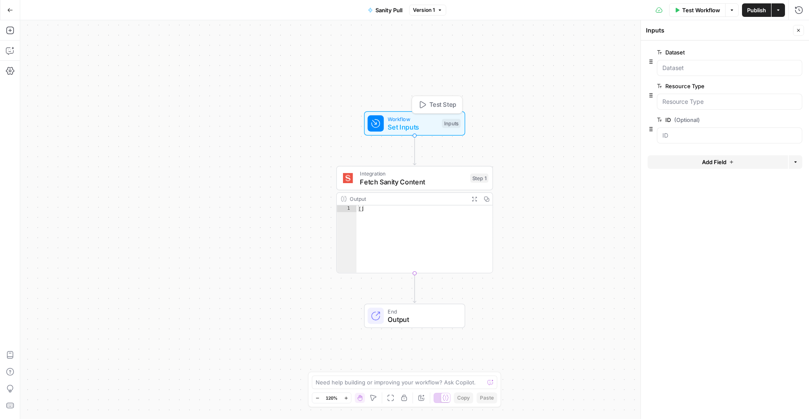
click at [429, 125] on span "Set Inputs" at bounding box center [413, 127] width 50 height 10
click at [424, 178] on span "Fetch Sanity Content" at bounding box center [413, 182] width 106 height 10
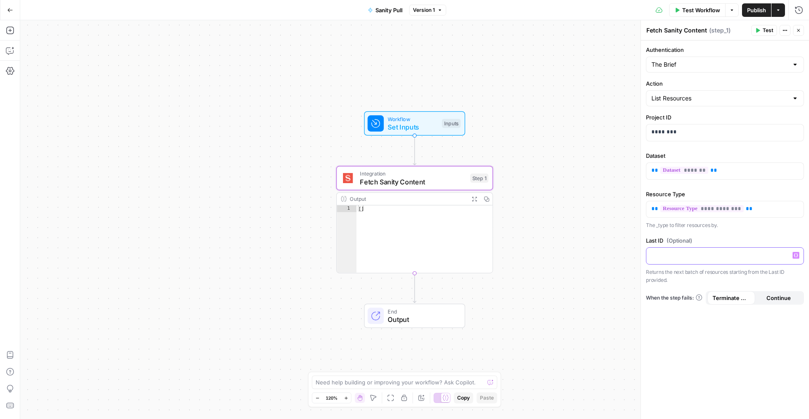
click at [707, 259] on div at bounding box center [725, 255] width 157 height 16
click at [796, 256] on icon "button" at bounding box center [796, 255] width 4 height 4
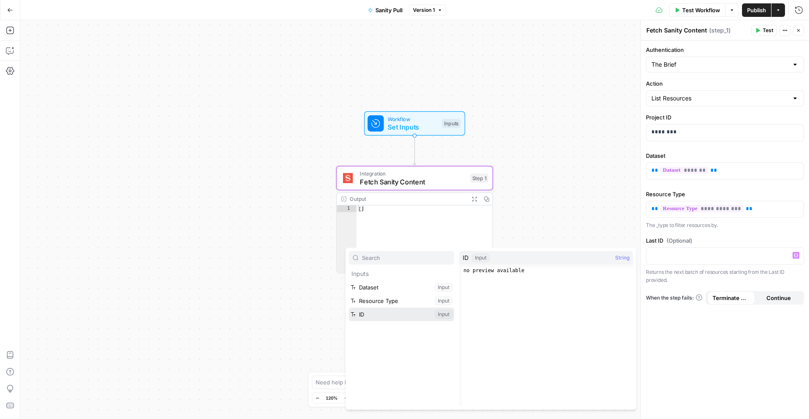
click at [381, 314] on button "Select variable ID" at bounding box center [401, 313] width 105 height 13
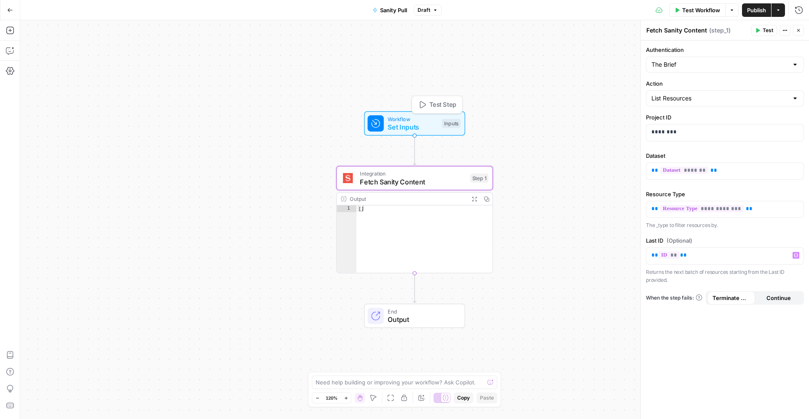
click at [421, 120] on span "Workflow" at bounding box center [413, 119] width 50 height 8
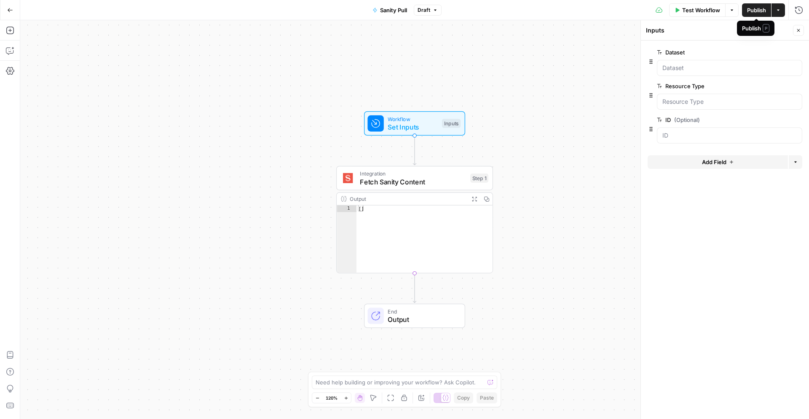
click at [753, 11] on span "Publish" at bounding box center [757, 10] width 19 height 8
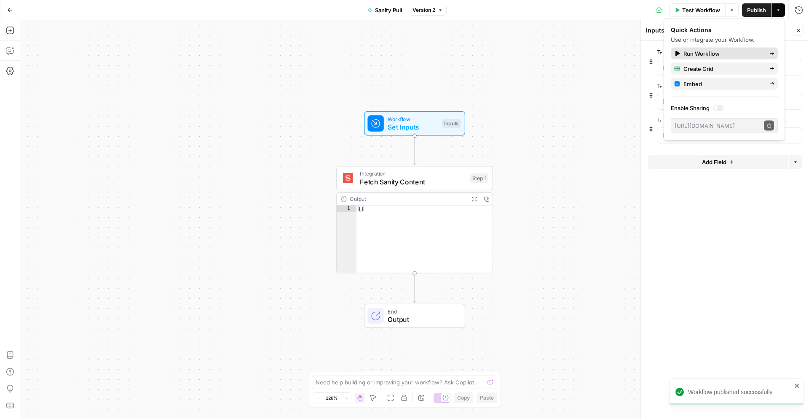
click at [705, 52] on span "Run Workflow" at bounding box center [723, 53] width 79 height 8
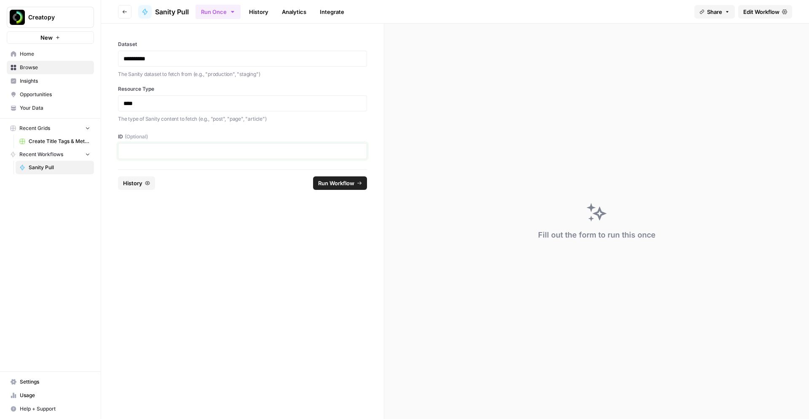
click at [233, 152] on p at bounding box center [243, 151] width 238 height 8
click at [127, 103] on p "****" at bounding box center [243, 103] width 238 height 8
click at [323, 185] on span "Run Workflow" at bounding box center [336, 183] width 36 height 8
click at [765, 9] on span "Edit Workflow" at bounding box center [762, 12] width 36 height 8
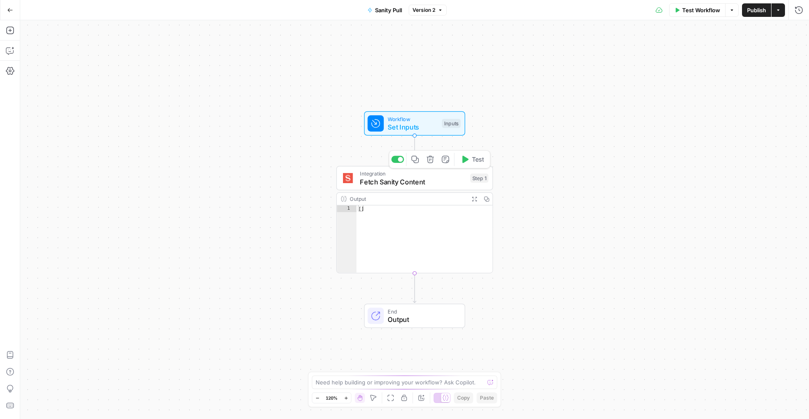
click at [439, 181] on span "Fetch Sanity Content" at bounding box center [413, 182] width 106 height 10
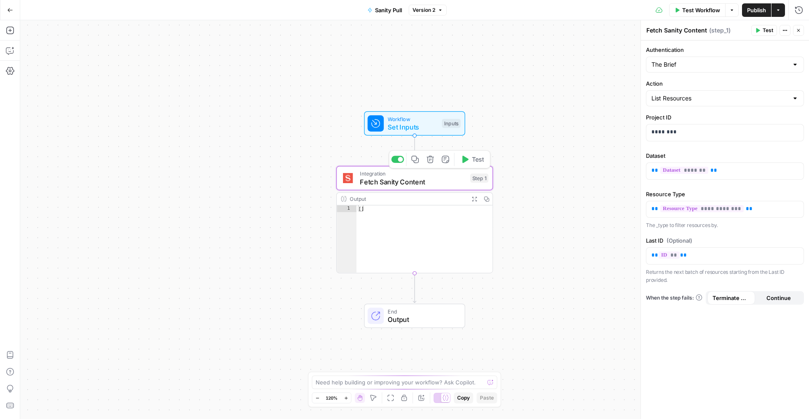
click at [463, 160] on icon "button" at bounding box center [466, 159] width 6 height 7
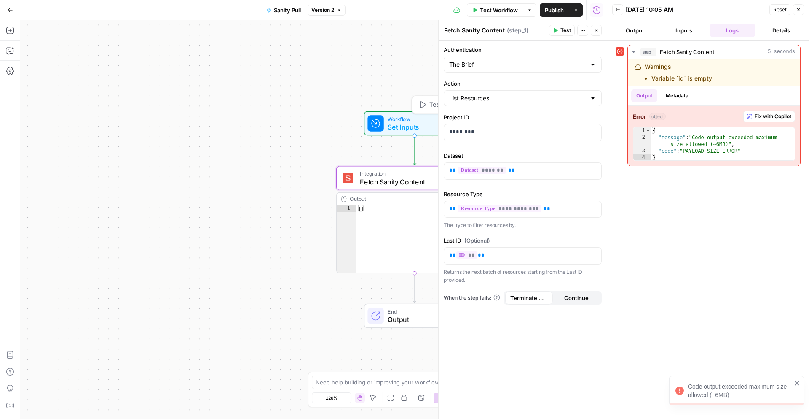
click at [400, 127] on span "Set Inputs" at bounding box center [413, 127] width 50 height 10
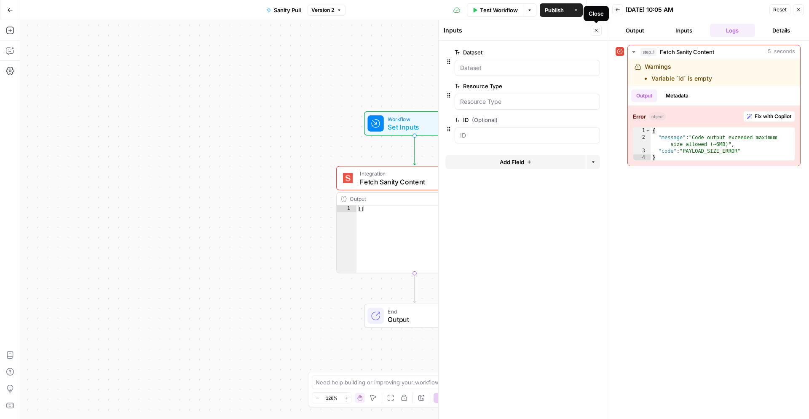
click at [594, 30] on icon "button" at bounding box center [596, 30] width 5 height 5
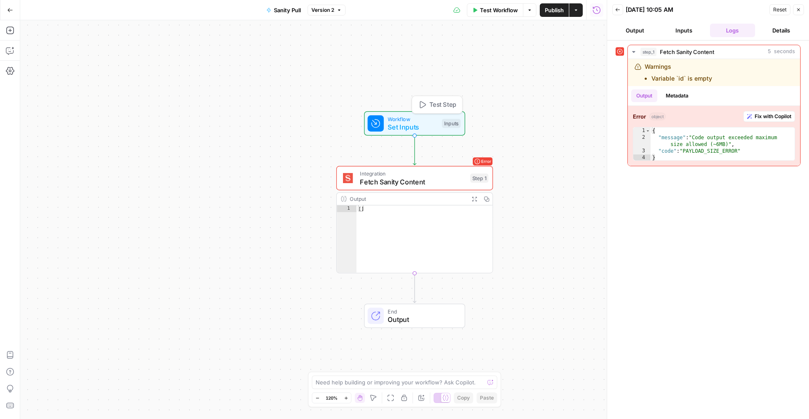
click at [454, 124] on div "Inputs" at bounding box center [451, 123] width 19 height 9
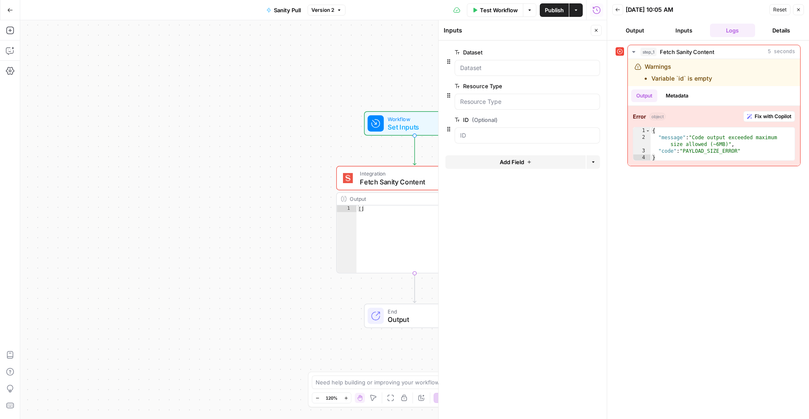
click at [597, 27] on button "Close" at bounding box center [596, 30] width 11 height 11
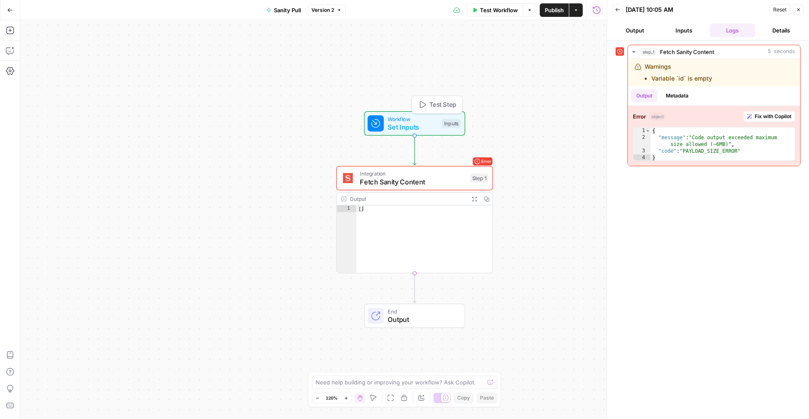
click at [460, 108] on button "Test Step" at bounding box center [437, 104] width 46 height 13
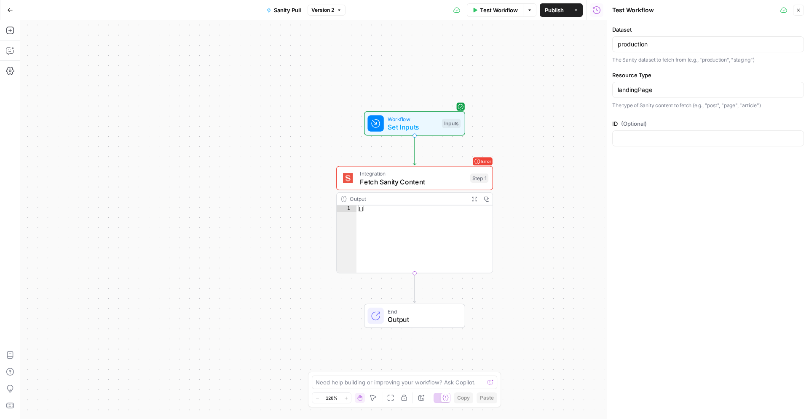
click at [634, 143] on div at bounding box center [709, 138] width 192 height 16
paste input "01a5240a-a4f0-4ba0-bc1b-fe3cfca28c3f"
type input "01a5240a-a4f0-4ba0-bc1b-fe3cfca28c3f"
click at [444, 105] on span "Test Step" at bounding box center [443, 104] width 27 height 9
click at [467, 156] on icon "button" at bounding box center [465, 159] width 8 height 8
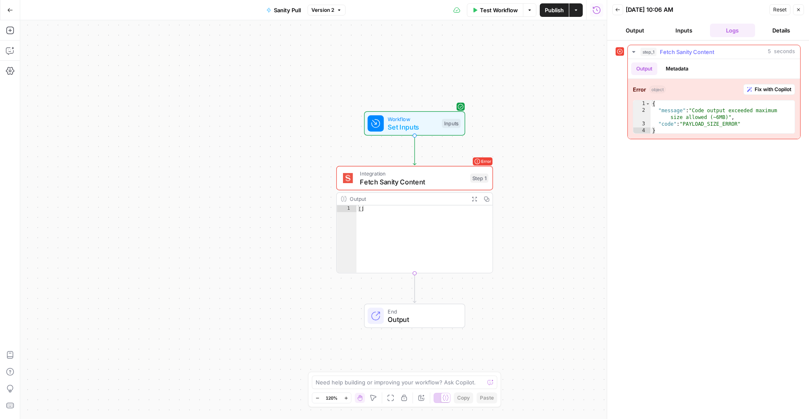
click at [765, 91] on span "Fix with Copilot" at bounding box center [773, 90] width 37 height 8
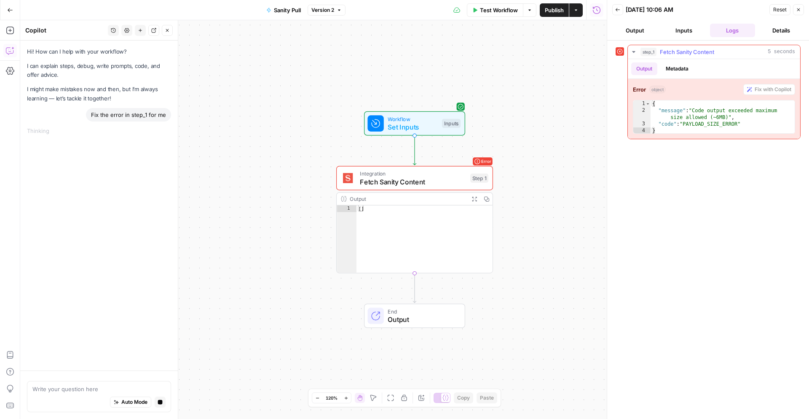
click at [674, 67] on button "Metadata" at bounding box center [677, 68] width 33 height 13
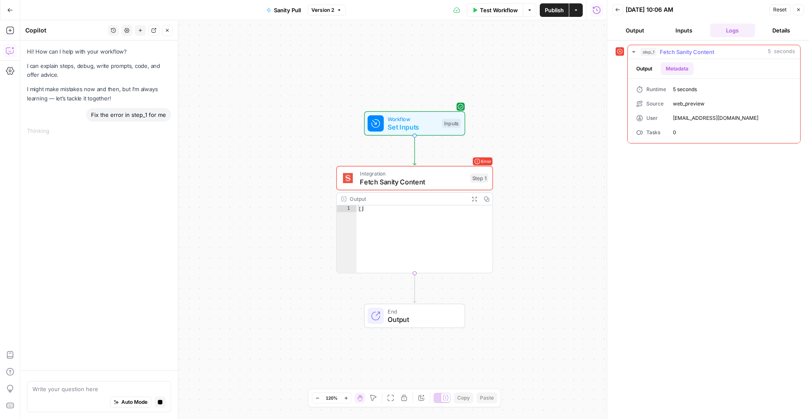
click at [641, 69] on button "Output" at bounding box center [645, 68] width 26 height 13
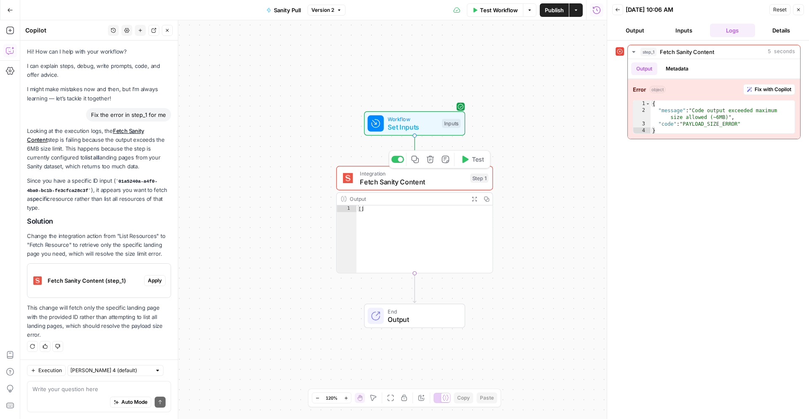
click at [438, 183] on span "Fetch Sanity Content" at bounding box center [413, 182] width 106 height 10
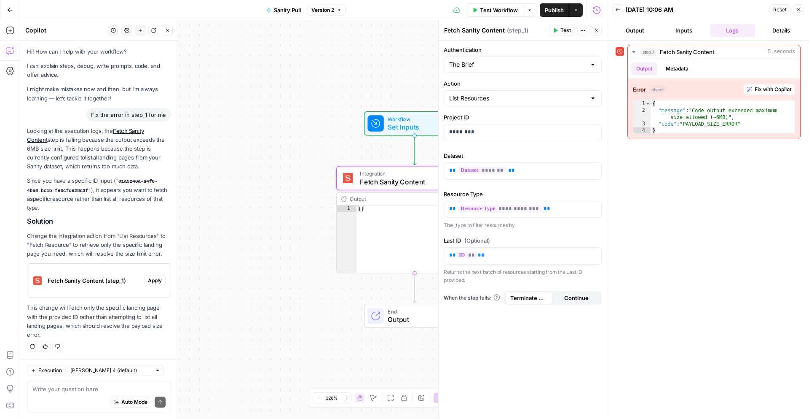
click at [593, 99] on div at bounding box center [593, 98] width 7 height 8
click at [537, 134] on span "Fetch Resource" at bounding box center [521, 131] width 140 height 8
type input "Fetch Resource"
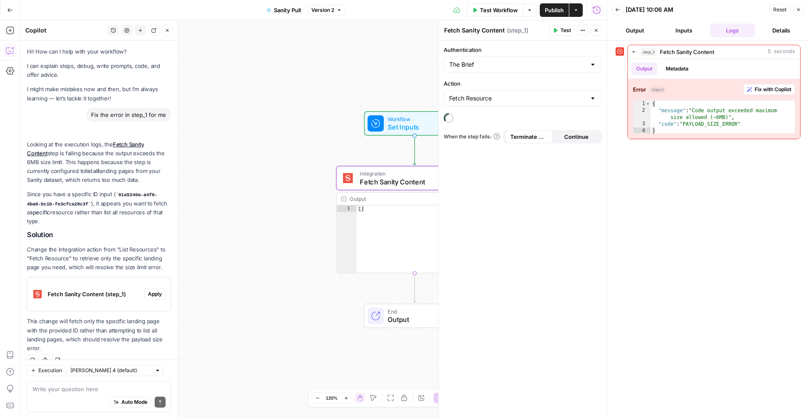
scroll to position [4, 0]
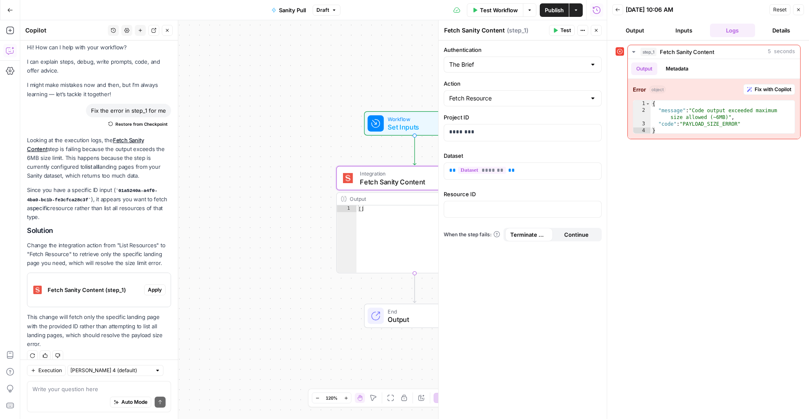
click at [560, 30] on button "Test" at bounding box center [562, 30] width 26 height 11
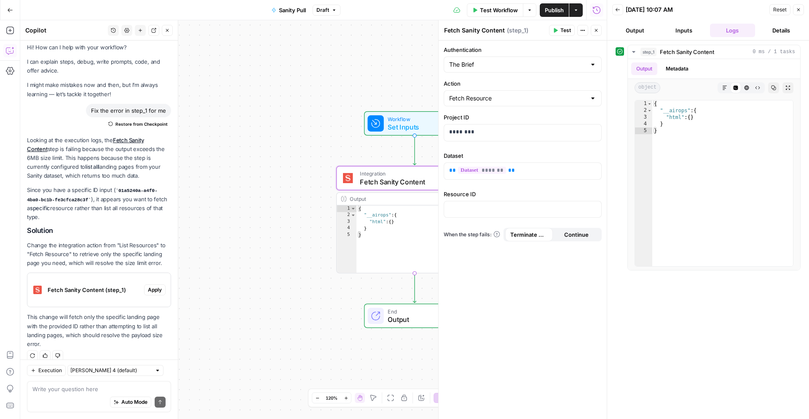
click at [631, 29] on button "Output" at bounding box center [636, 30] width 46 height 13
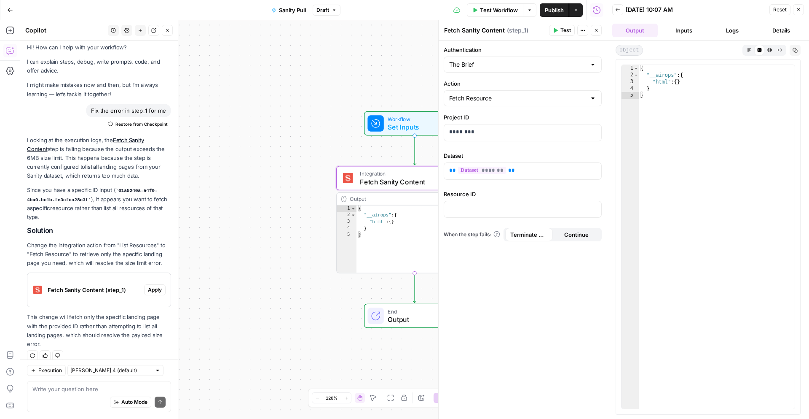
click at [424, 311] on span "End" at bounding box center [422, 311] width 69 height 8
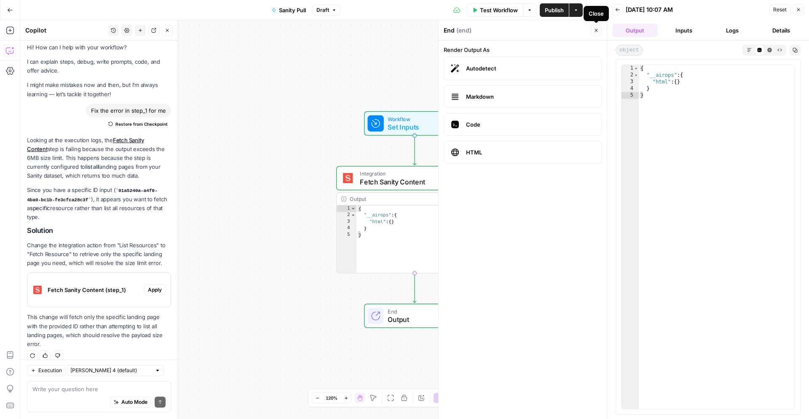
click at [597, 32] on icon "button" at bounding box center [596, 30] width 5 height 5
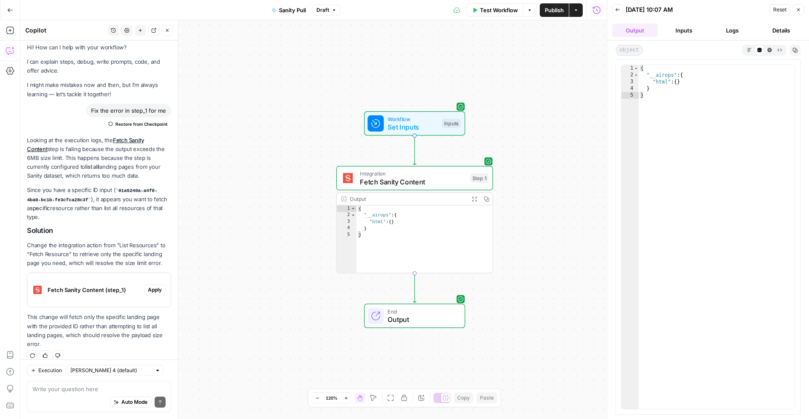
click at [424, 319] on span "Output" at bounding box center [422, 319] width 69 height 10
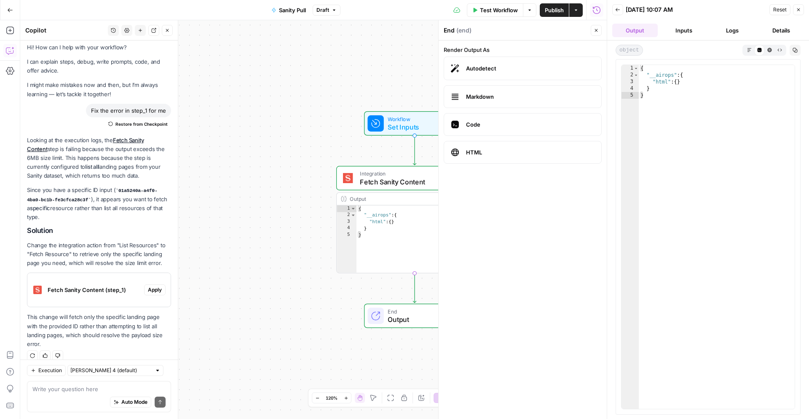
click at [422, 320] on span "Output" at bounding box center [422, 319] width 69 height 10
click at [597, 32] on icon "button" at bounding box center [596, 30] width 5 height 5
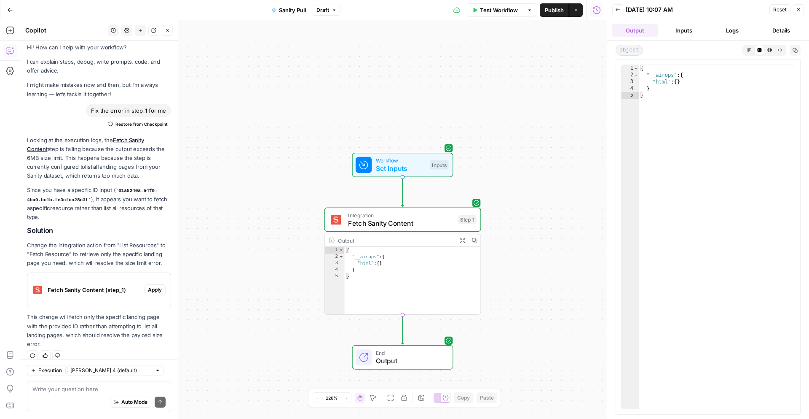
click at [65, 400] on div "Auto Mode Send" at bounding box center [98, 402] width 133 height 19
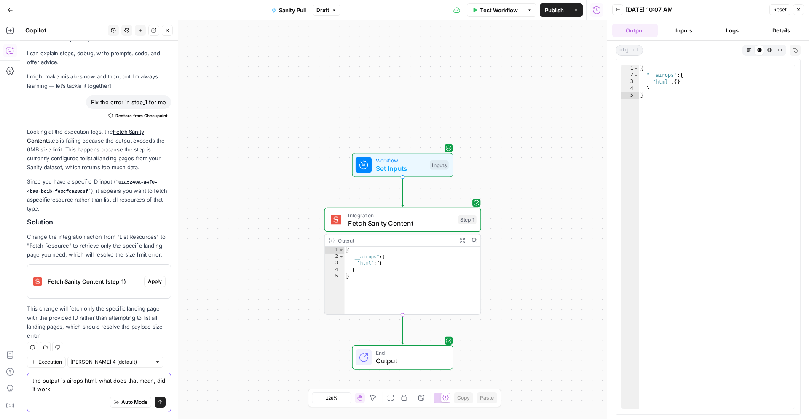
type textarea "the output is airops html, what does that mean, did it work?"
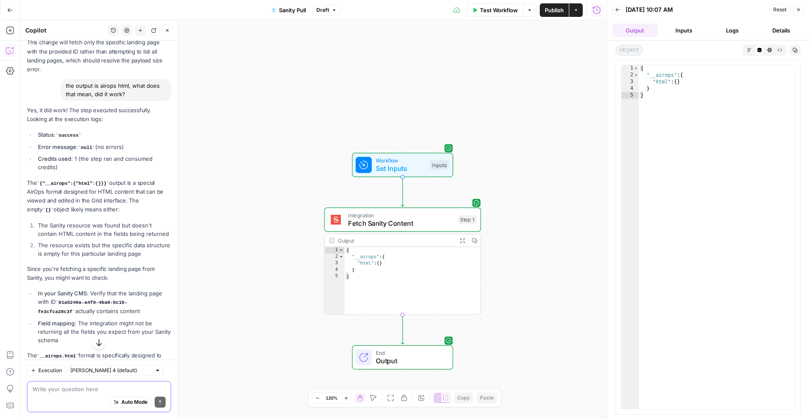
scroll to position [277, 0]
click at [411, 160] on span "Workflow" at bounding box center [401, 160] width 50 height 8
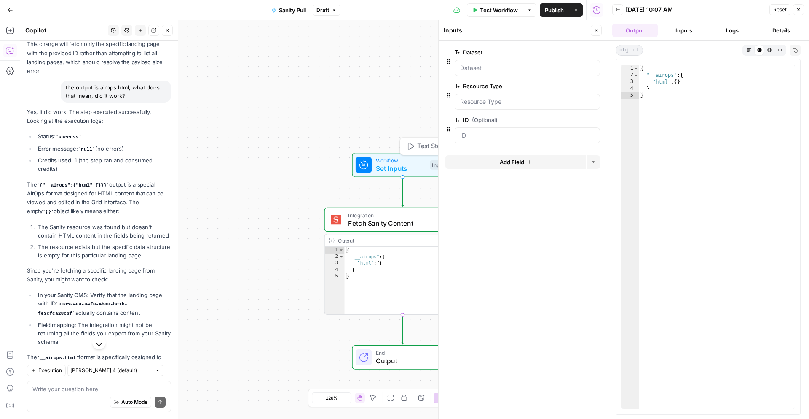
click at [425, 145] on span "Test Step" at bounding box center [430, 146] width 27 height 9
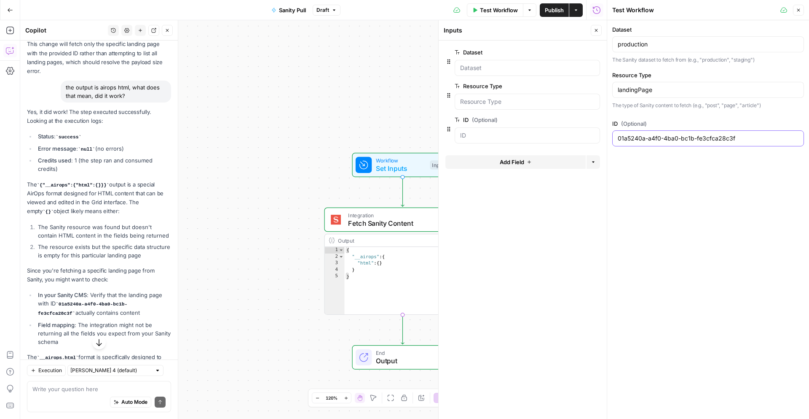
click at [688, 136] on input "01a5240a-a4f0-4ba0-bc1b-fe3cfca28c3f" at bounding box center [708, 138] width 181 height 8
paste input "699430ae-8366-4793-81fd-c40af9c4a22a"
type input "699430ae-8366-4793-81fd-c40af9c4a22a"
click at [595, 32] on icon "button" at bounding box center [596, 30] width 5 height 5
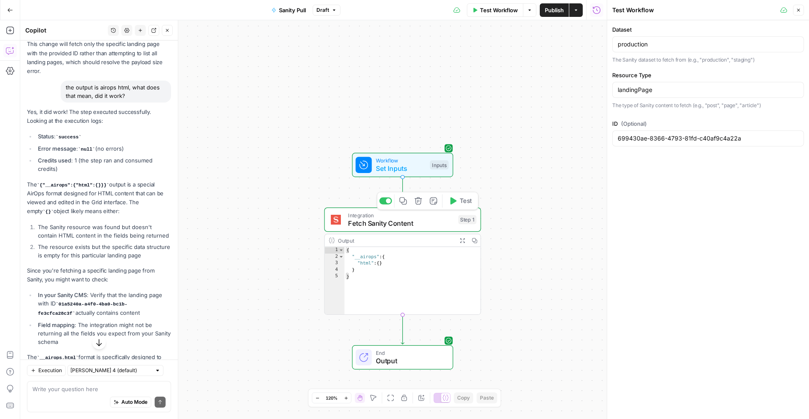
click at [447, 218] on span "Fetch Sanity Content" at bounding box center [401, 223] width 106 height 10
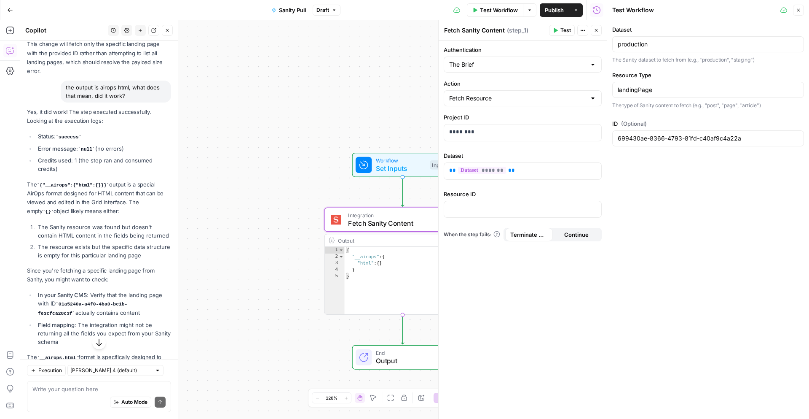
click at [561, 30] on span "Test" at bounding box center [566, 31] width 11 height 8
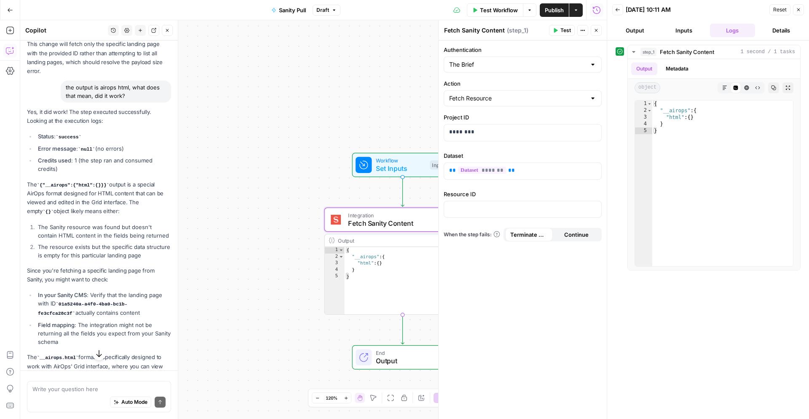
scroll to position [277, 0]
click at [481, 211] on p at bounding box center [522, 208] width 147 height 8
click at [597, 209] on div at bounding box center [522, 209] width 157 height 16
click at [596, 208] on span "Variables Menu" at bounding box center [596, 208] width 0 height 0
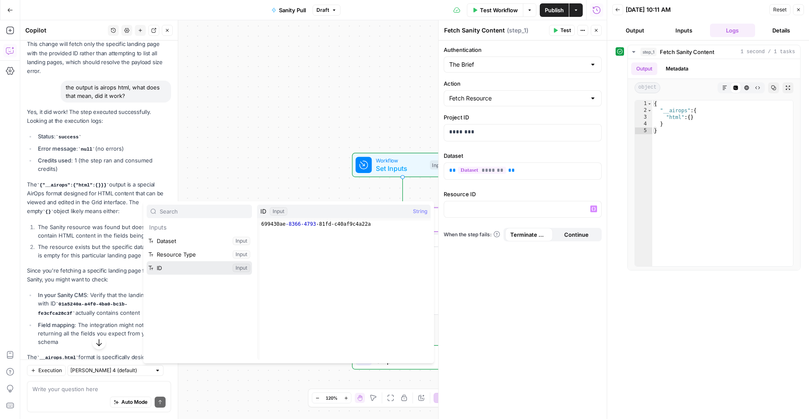
click at [200, 265] on button "Select variable ID" at bounding box center [199, 267] width 105 height 13
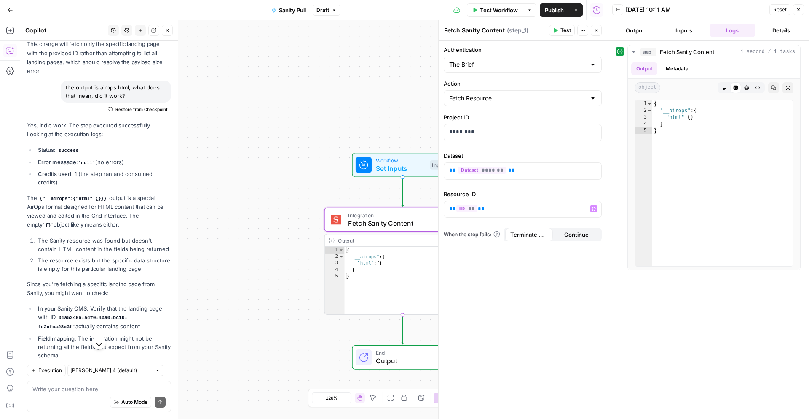
click at [564, 31] on span "Test" at bounding box center [566, 31] width 11 height 8
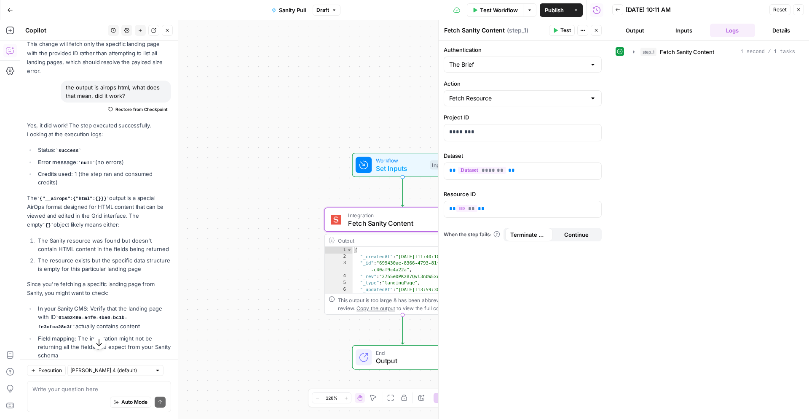
click at [639, 32] on button "Output" at bounding box center [636, 30] width 46 height 13
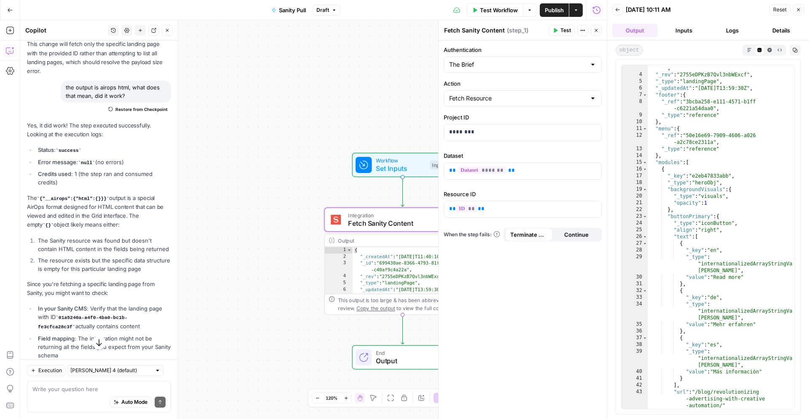
scroll to position [0, 0]
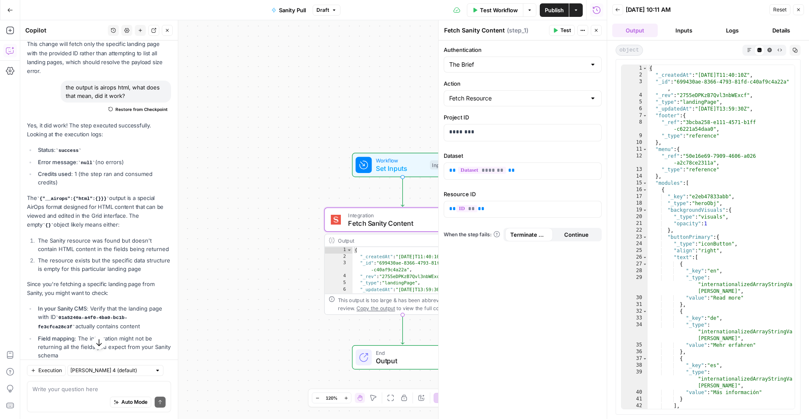
click at [411, 170] on span "Set Inputs" at bounding box center [401, 168] width 50 height 10
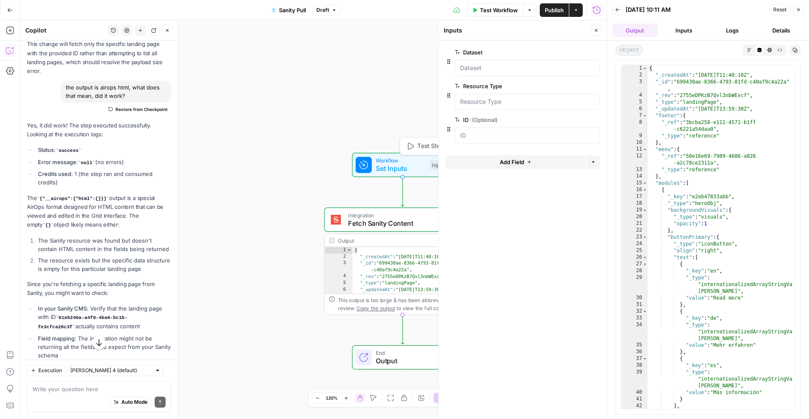
click at [419, 148] on span "Test Step" at bounding box center [430, 146] width 27 height 9
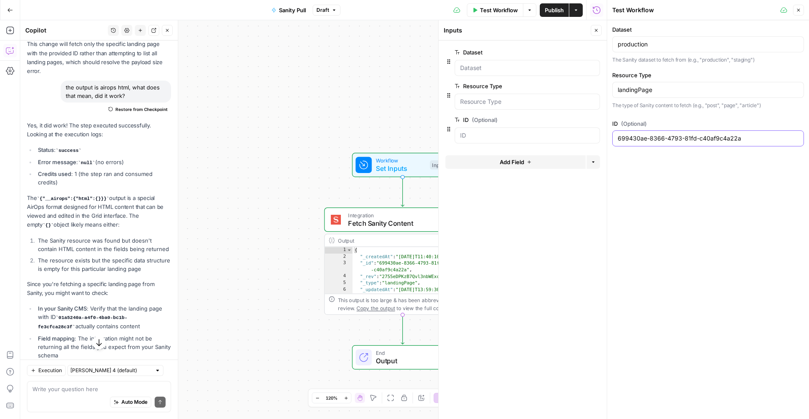
click at [643, 138] on input "699430ae-8366-4793-81fd-c40af9c4a22a" at bounding box center [708, 138] width 181 height 8
paste input "drafts.c724dcaf-f8d8-4cc3-9c62-1f5b3f02a6e3"
type input "drafts.c724dcaf-f8d8-4cc3-9c62-1f5b3f02a6e3"
click at [417, 216] on span "Integration" at bounding box center [401, 215] width 106 height 8
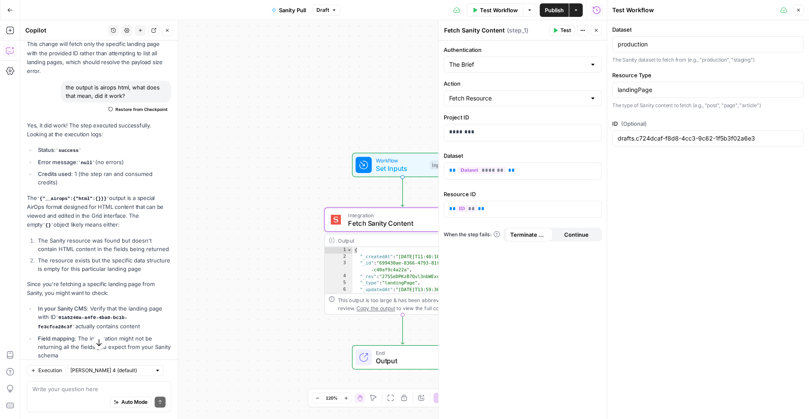
click at [798, 11] on icon "button" at bounding box center [799, 10] width 3 height 3
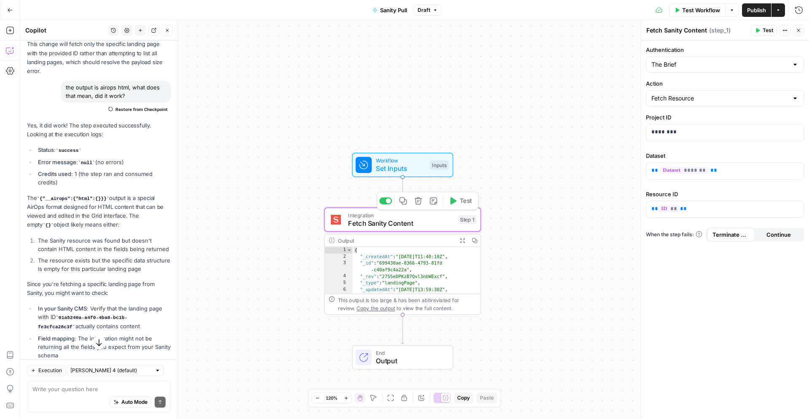
click at [462, 205] on span "Test" at bounding box center [466, 200] width 12 height 9
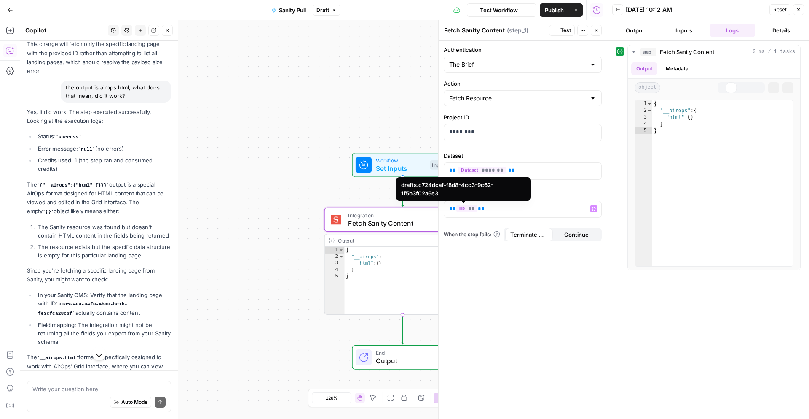
scroll to position [277, 0]
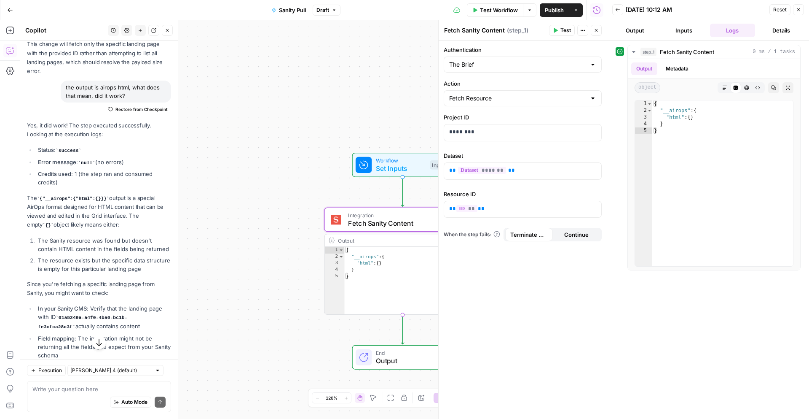
click at [598, 32] on icon "button" at bounding box center [596, 30] width 5 height 5
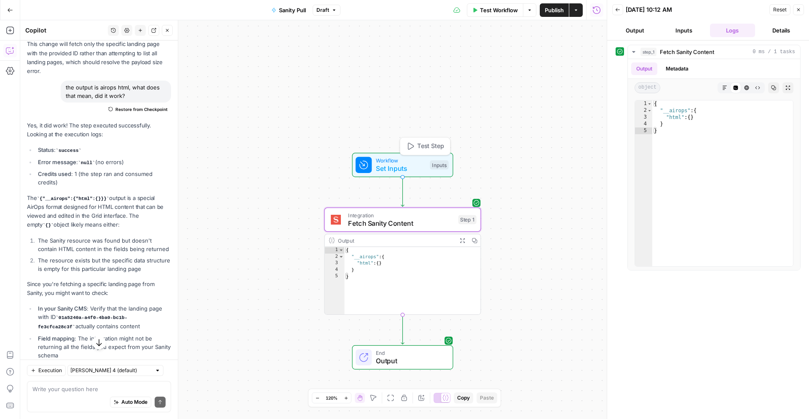
click at [439, 146] on span "Test Step" at bounding box center [430, 146] width 27 height 9
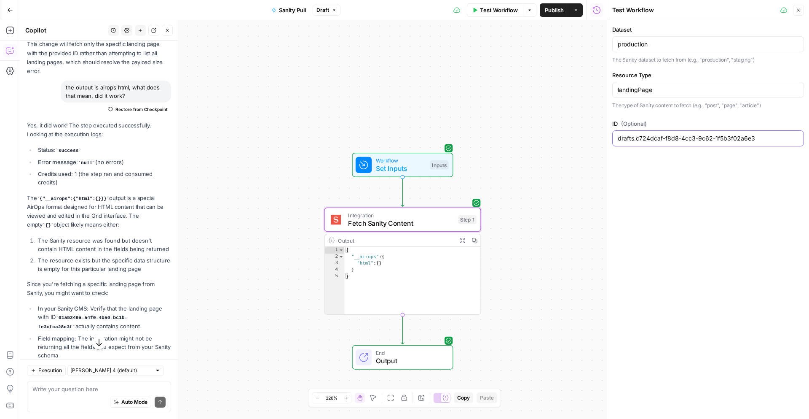
click at [654, 140] on input "drafts.c724dcaf-f8d8-4cc3-9c62-1f5b3f02a6e3" at bounding box center [708, 138] width 181 height 8
paste input "708d2536-00f7-4ba7-ac6f-56fbe690ffb5"
type input "708d2536-00f7-4ba7-ac6f-56fbe690ffb5"
click at [457, 212] on div "Integration Fetch Sanity Content Step 1 Copy step Delete step Add Note Test" at bounding box center [402, 219] width 149 height 17
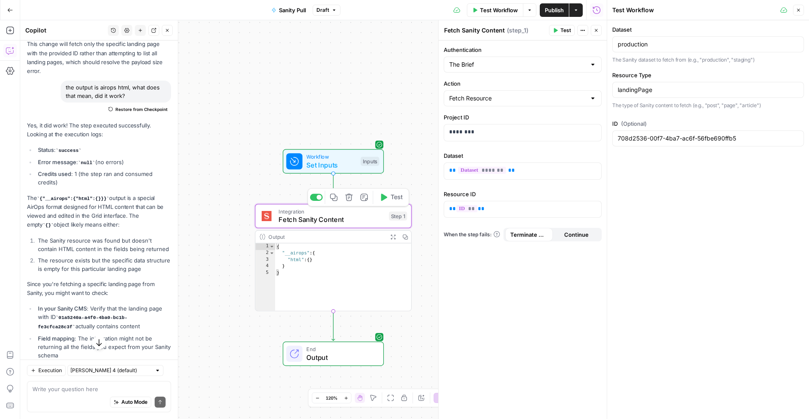
click at [388, 199] on button "Test" at bounding box center [391, 197] width 31 height 13
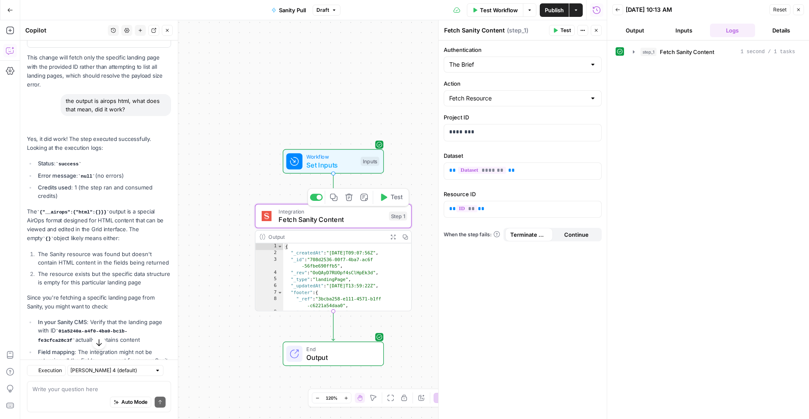
scroll to position [277, 0]
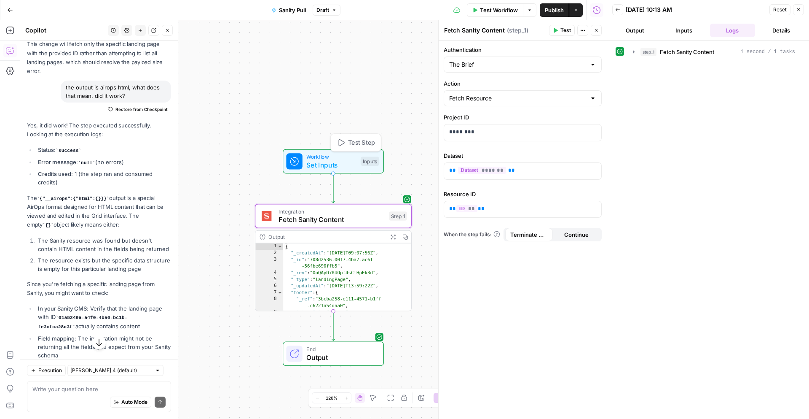
click at [365, 143] on span "Test Step" at bounding box center [361, 142] width 27 height 9
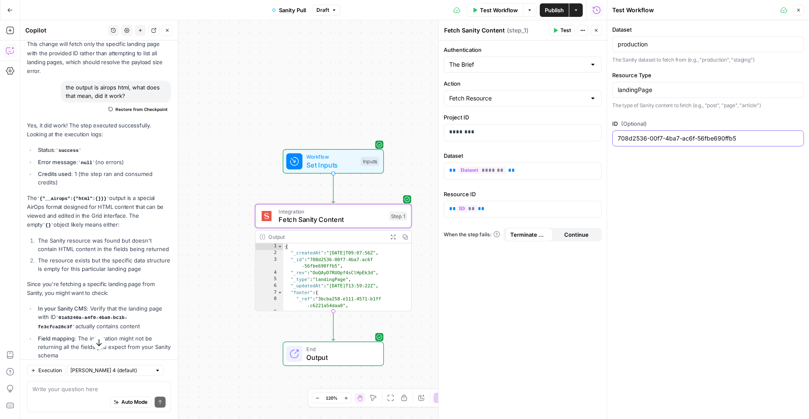
click at [679, 137] on input "708d2536-00f7-4ba7-ac6f-56fbe690ffb5" at bounding box center [708, 138] width 181 height 8
paste input "9751552f-4aeb-4ba6-8a7d-f5e4053546d8"
type input "9751552f-4aeb-4ba6-8a7d-f5e4053546d8"
click at [371, 215] on span "Fetch Sanity Content" at bounding box center [332, 219] width 106 height 10
click at [391, 199] on span "Test" at bounding box center [397, 197] width 12 height 9
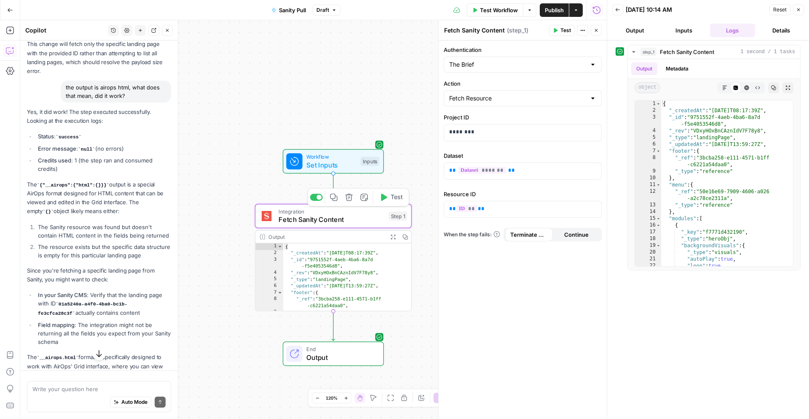
scroll to position [277, 0]
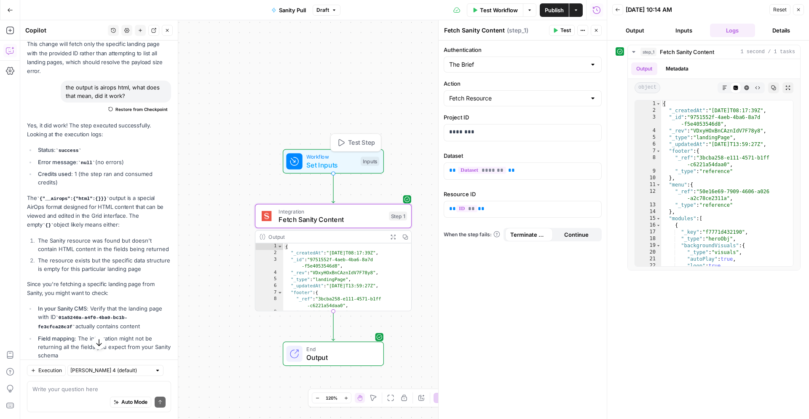
click at [370, 155] on div "Workflow Set Inputs Inputs Test Step" at bounding box center [332, 161] width 93 height 17
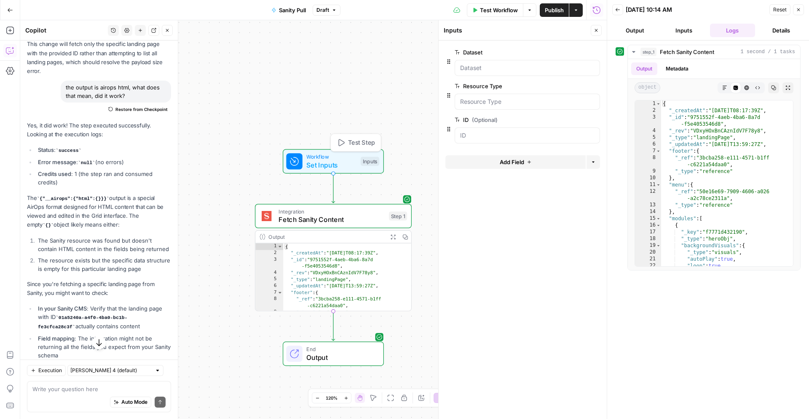
click at [363, 147] on span "Test Step" at bounding box center [361, 142] width 27 height 9
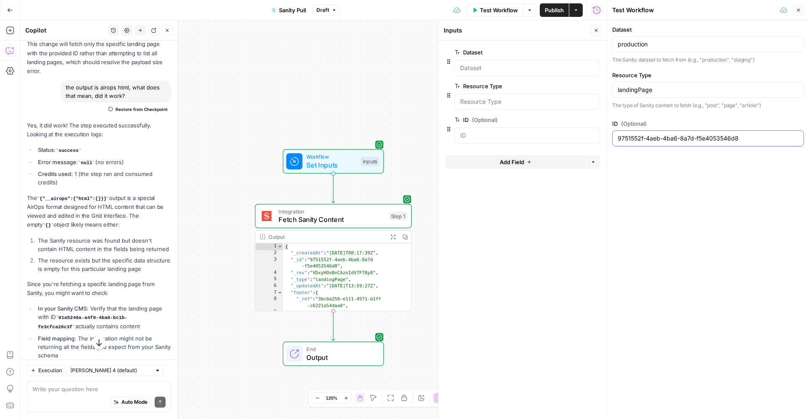
click at [628, 137] on input "9751552f-4aeb-4ba6-8a7d-f5e4053546d8" at bounding box center [708, 138] width 181 height 8
paste input "502308d3-7b87-4ff0-a2c9-0c0a3b19fc46"
type input "502308d3-7b87-4ff0-a2c9-0c0a3b19fc46"
click at [355, 221] on span "Fetch Sanity Content" at bounding box center [332, 219] width 106 height 10
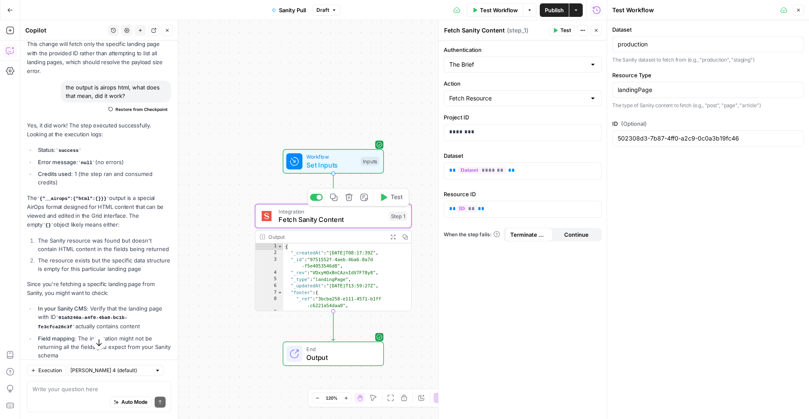
click at [387, 203] on button "Test" at bounding box center [391, 197] width 31 height 13
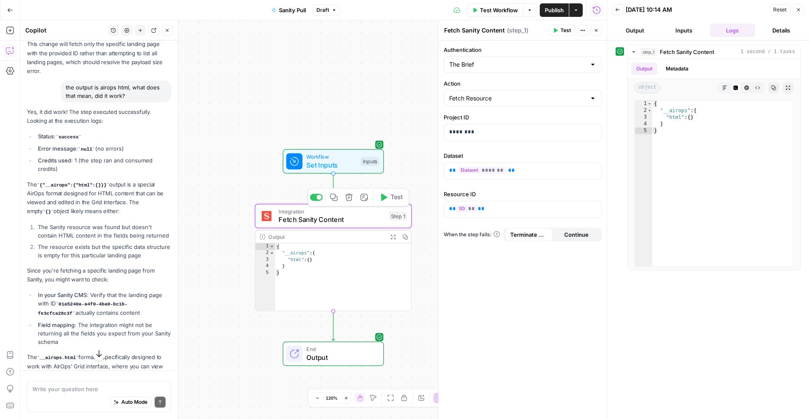
scroll to position [277, 0]
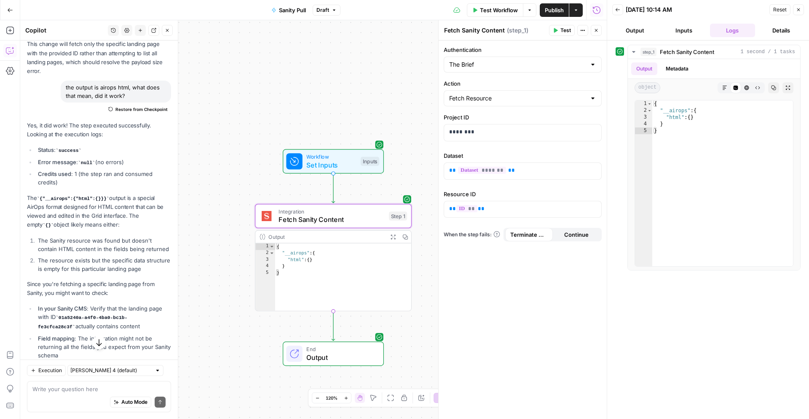
click at [54, 397] on div "Auto Mode Send" at bounding box center [98, 402] width 133 height 19
type textarea "Can I fetch content that has not been published on sanity?"
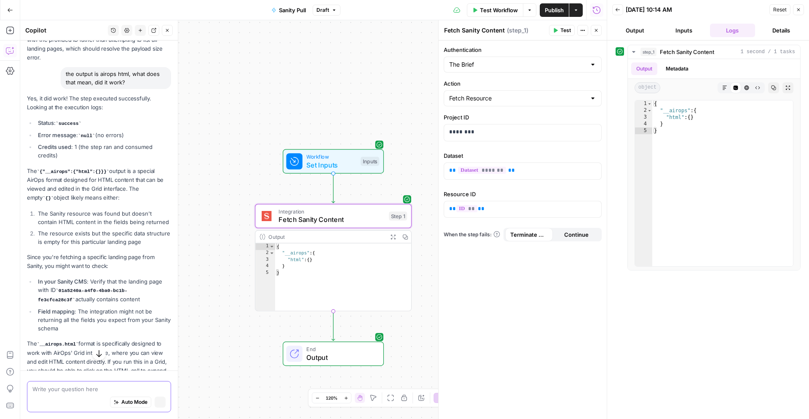
scroll to position [264, 0]
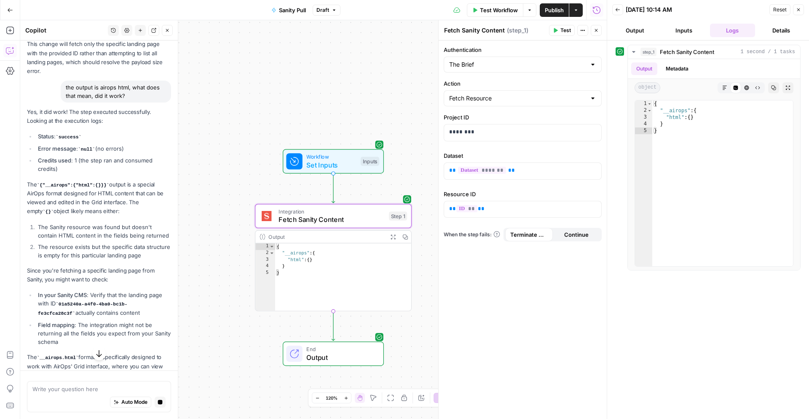
click at [97, 353] on icon "button" at bounding box center [99, 353] width 8 height 8
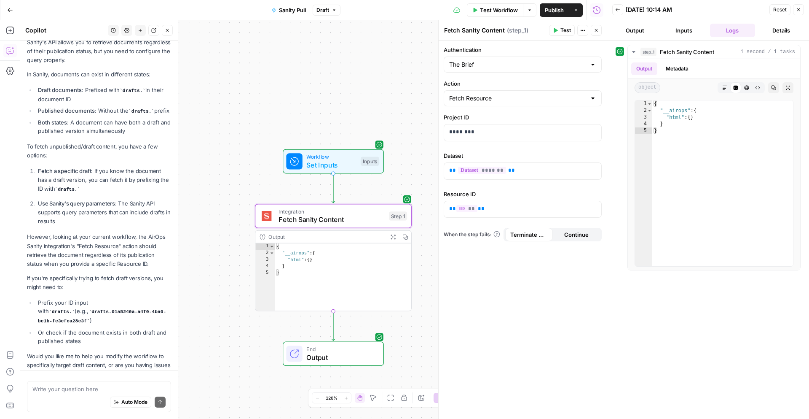
scroll to position [739, 0]
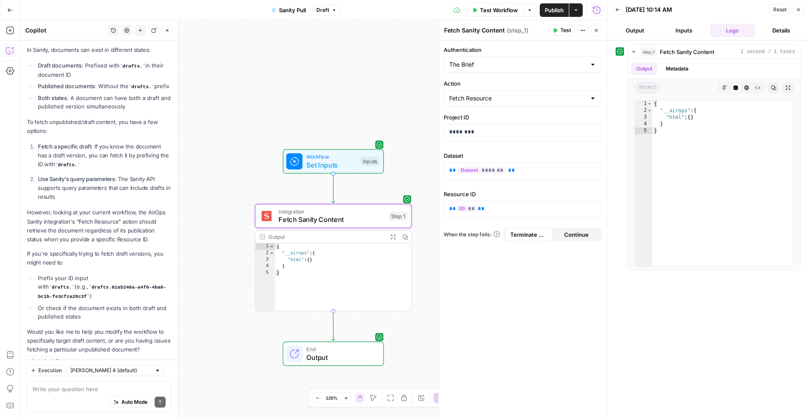
click at [594, 100] on div at bounding box center [593, 98] width 7 height 8
click at [568, 127] on span "Fetch Resource" at bounding box center [517, 131] width 133 height 8
type input "Fetch Resource"
click at [355, 139] on span "Test Step" at bounding box center [361, 142] width 27 height 9
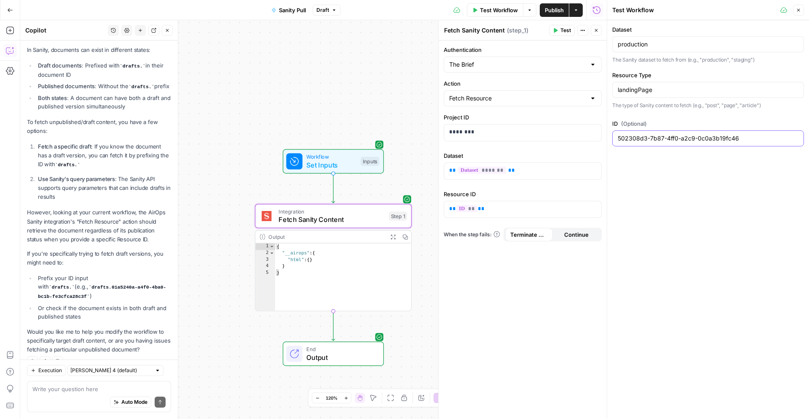
click at [640, 140] on input "502308d3-7b87-4ff0-a2c9-0c0a3b19fc46" at bounding box center [708, 138] width 181 height 8
paste input "drafts.b4345b0a-c825-4035-bbc0-1eff2325bc44"
type input "drafts.b4345b0a-c825-4035-bbc0-1eff2325bc44"
click at [391, 197] on span "Test" at bounding box center [397, 197] width 12 height 9
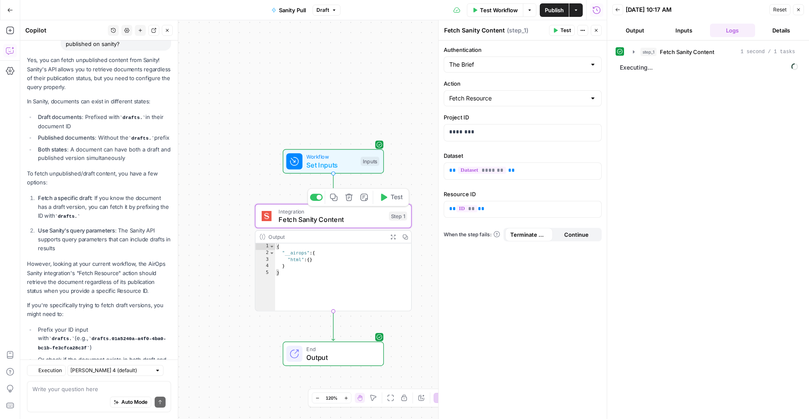
scroll to position [739, 0]
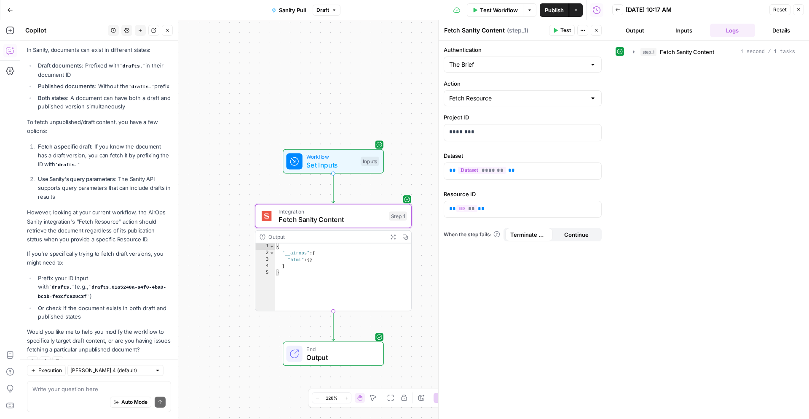
click at [631, 28] on button "Output" at bounding box center [636, 30] width 46 height 13
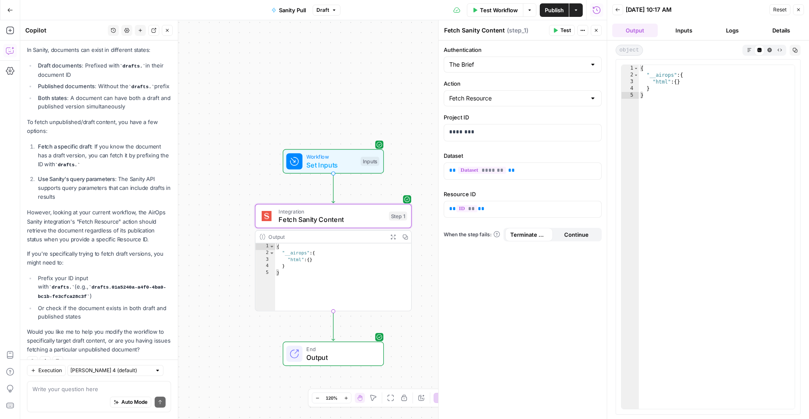
click at [730, 27] on button "Logs" at bounding box center [733, 30] width 46 height 13
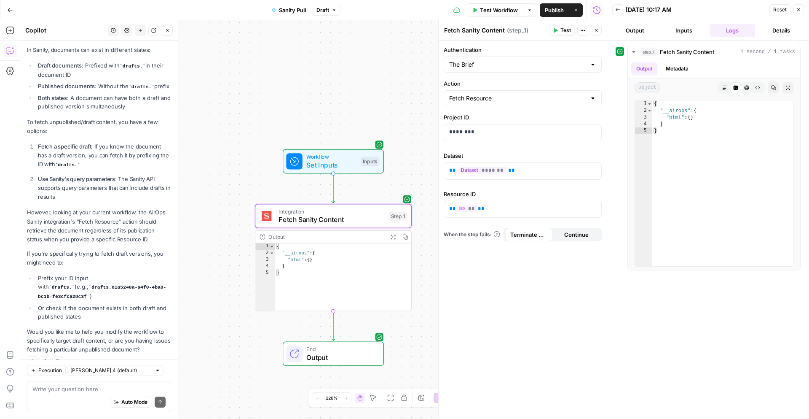
click at [371, 163] on div "Inputs" at bounding box center [370, 161] width 19 height 9
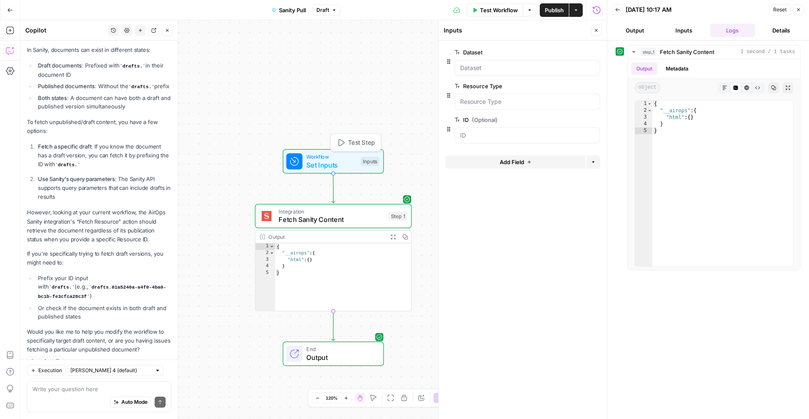
click at [365, 144] on span "Test Step" at bounding box center [361, 142] width 27 height 9
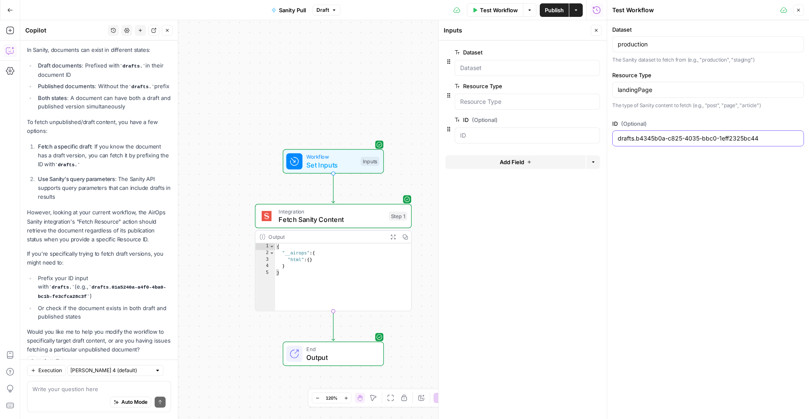
click at [640, 140] on input "drafts.b4345b0a-c825-4035-bbc0-1eff2325bc44" at bounding box center [708, 138] width 181 height 8
paste input "f960de09-9aa5-4009-8407-9e947f90e4d6"
type input "f960de09-9aa5-4009-8407-9e947f90e4d6"
click at [392, 195] on span "Test" at bounding box center [397, 197] width 12 height 9
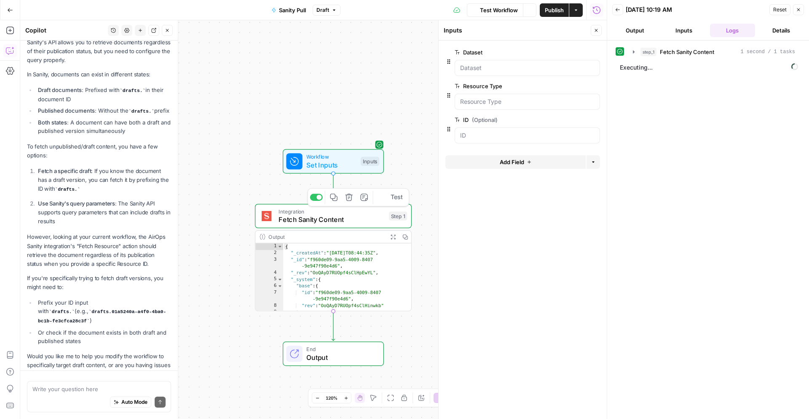
scroll to position [739, 0]
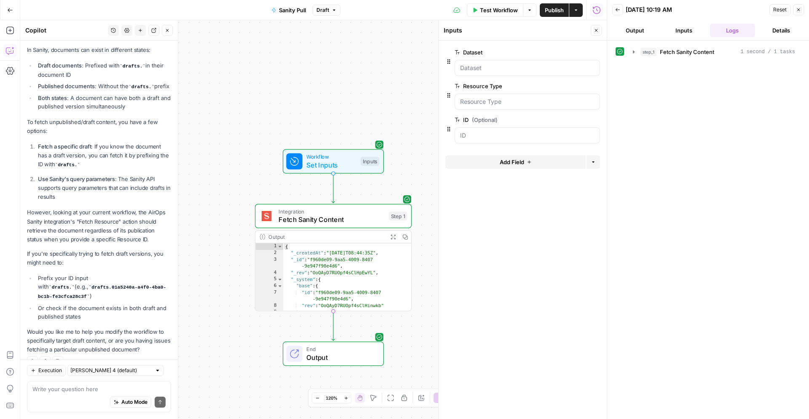
click at [636, 30] on button "Output" at bounding box center [636, 30] width 46 height 13
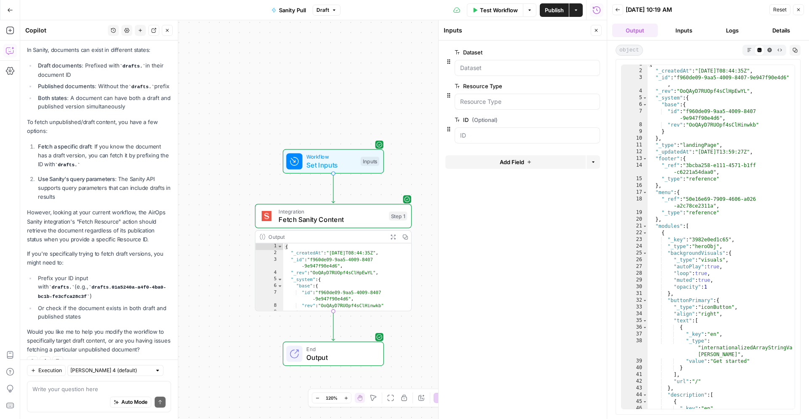
scroll to position [0, 0]
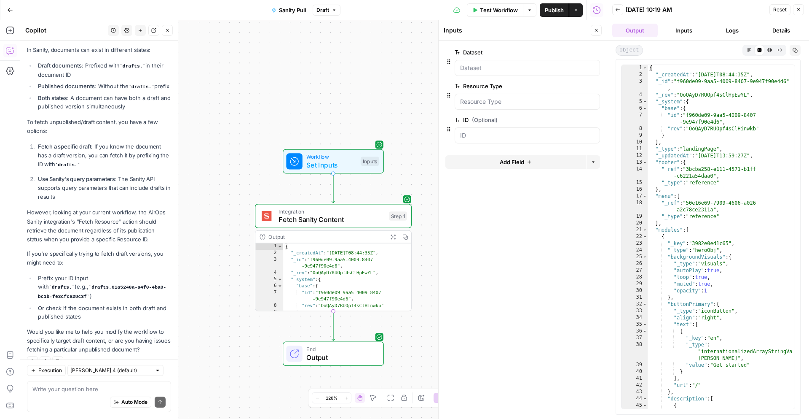
click at [638, 28] on button "Output" at bounding box center [636, 30] width 46 height 13
click at [368, 346] on span "End" at bounding box center [341, 349] width 69 height 8
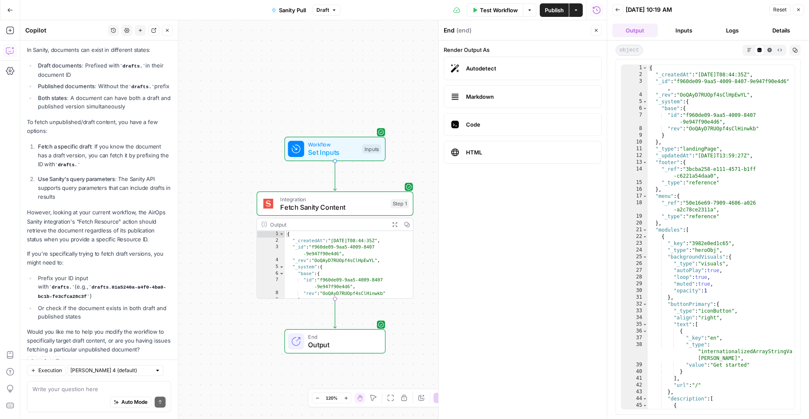
click at [496, 11] on span "Test Workflow" at bounding box center [499, 10] width 38 height 8
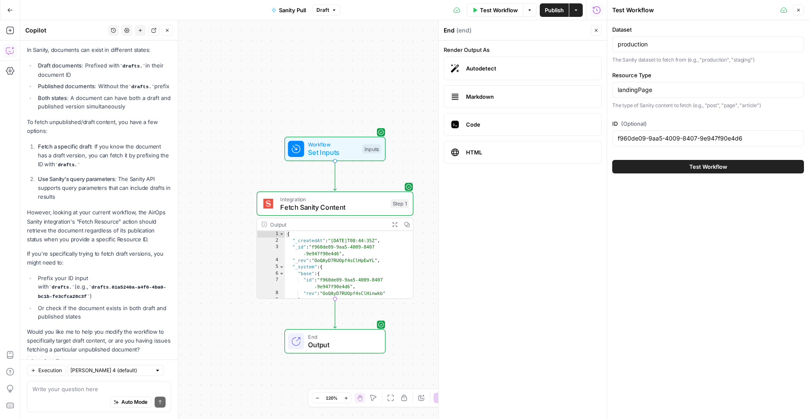
click at [670, 167] on button "Test Workflow" at bounding box center [709, 166] width 192 height 13
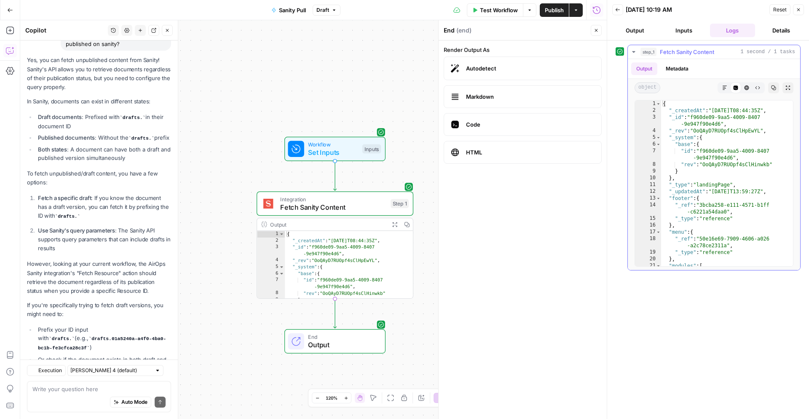
scroll to position [739, 0]
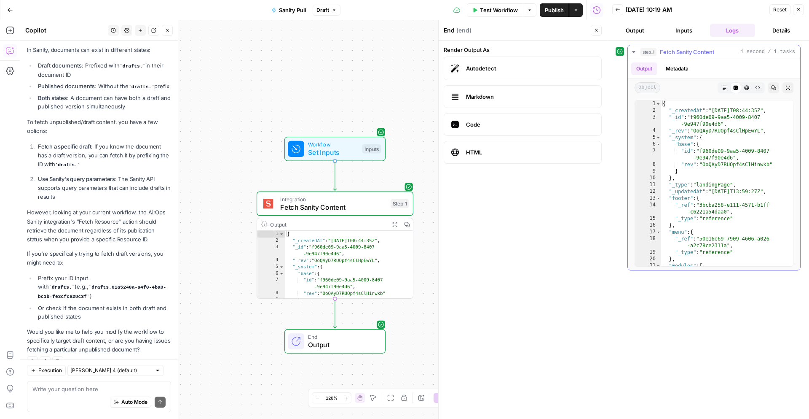
click at [680, 70] on button "Metadata" at bounding box center [677, 68] width 33 height 13
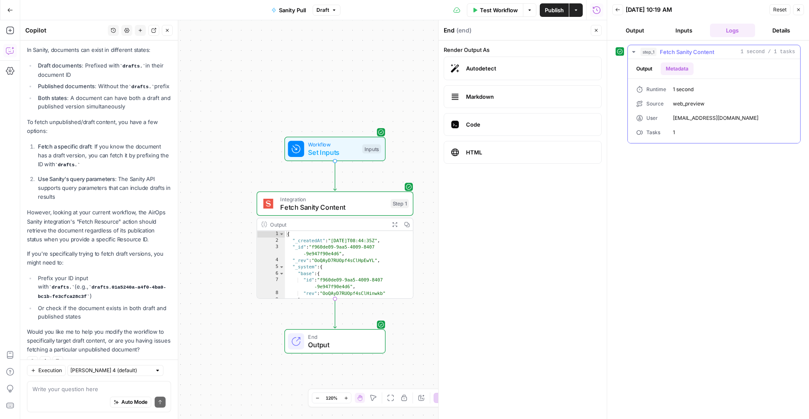
click at [642, 71] on button "Output" at bounding box center [645, 68] width 26 height 13
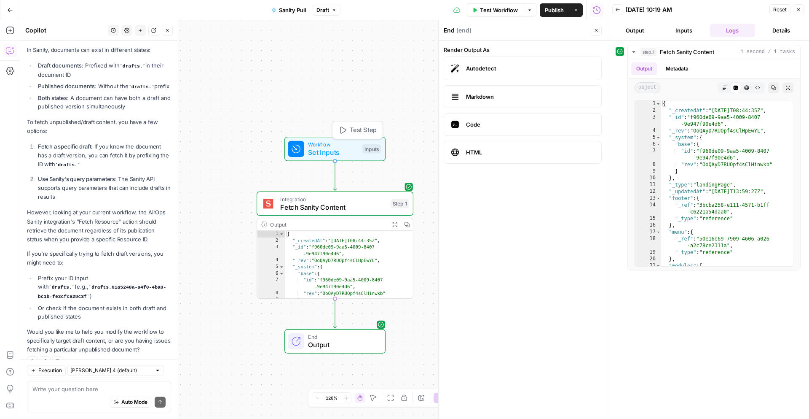
click at [368, 148] on div "Inputs" at bounding box center [372, 148] width 19 height 9
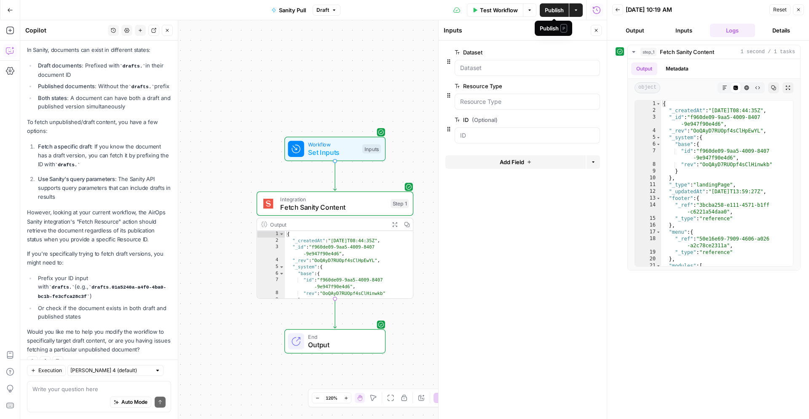
click at [552, 8] on span "Publish" at bounding box center [554, 10] width 19 height 8
click at [286, 11] on span "Sanity Pull" at bounding box center [287, 10] width 27 height 8
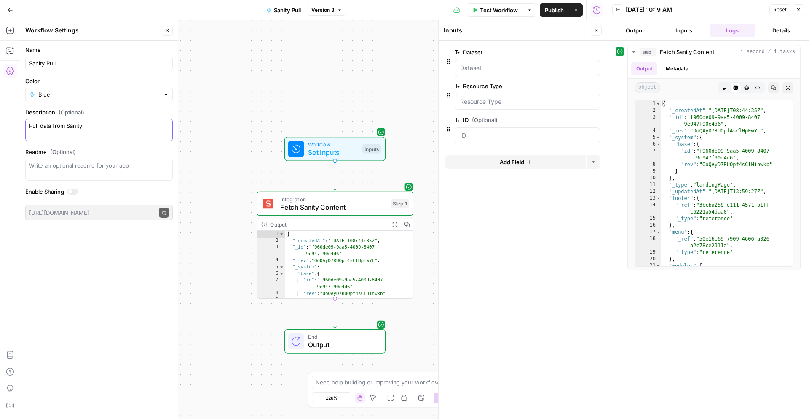
click at [99, 129] on textarea "Pull data from Sanity" at bounding box center [99, 129] width 140 height 17
type textarea "Pull full page data from Sanity. Input: _type & _id Output: raw text Issues: Do…"
click at [554, 8] on span "Publish" at bounding box center [554, 10] width 19 height 8
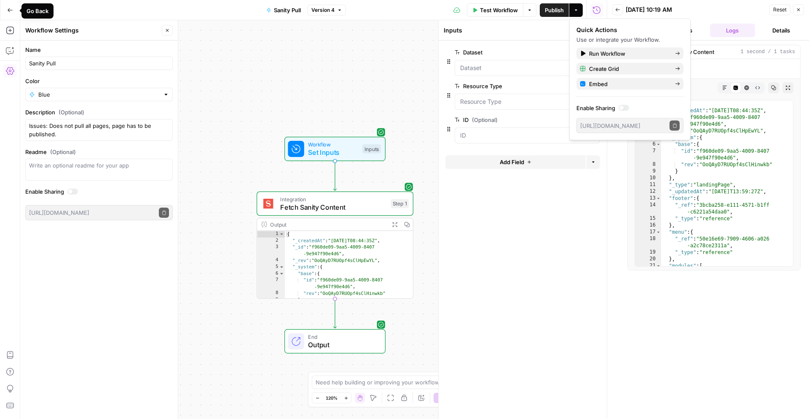
click at [9, 11] on icon "button" at bounding box center [10, 10] width 6 height 6
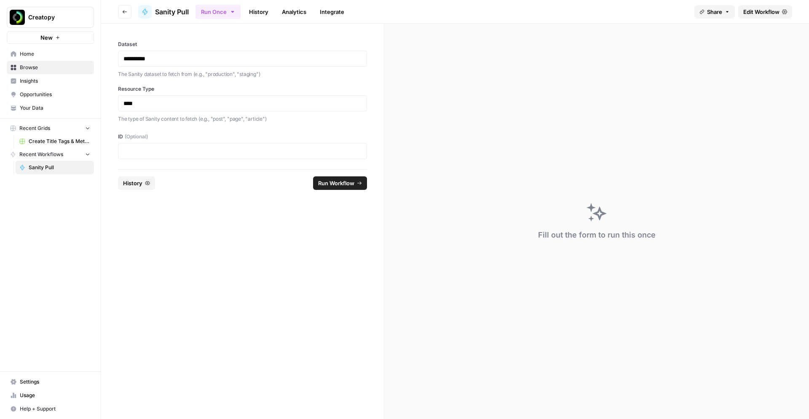
click at [9, 11] on button "Creatopy" at bounding box center [50, 17] width 87 height 21
click at [106, 275] on form "**********" at bounding box center [242, 221] width 283 height 395
click at [36, 143] on span "Create Title Tags & Meta Descriptions for Page" at bounding box center [60, 141] width 62 height 8
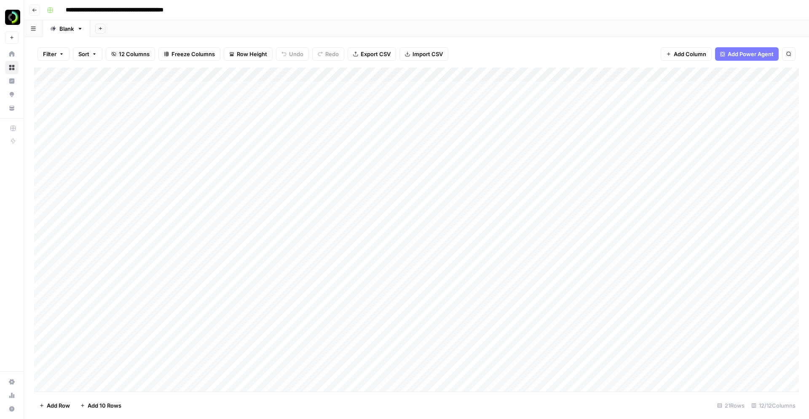
click at [35, 12] on icon "button" at bounding box center [34, 10] width 5 height 5
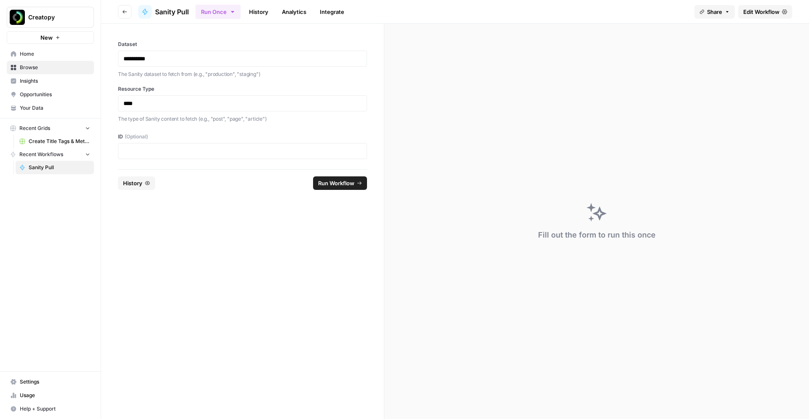
click at [46, 138] on span "Create Title Tags & Meta Descriptions for Page" at bounding box center [60, 141] width 62 height 8
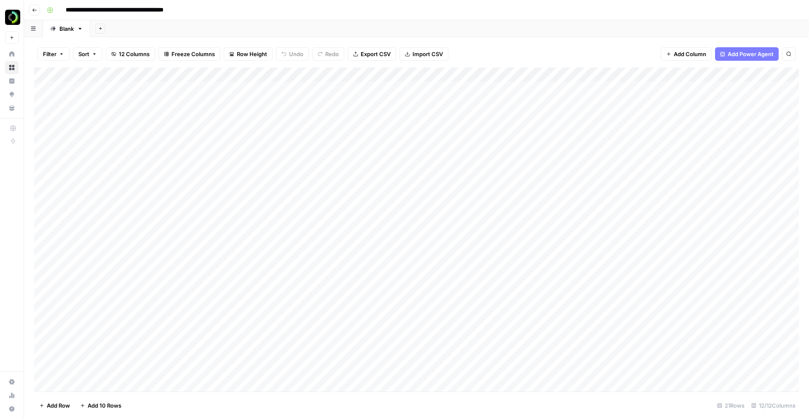
click at [81, 31] on icon "button" at bounding box center [80, 29] width 6 height 6
click at [89, 44] on icon "button" at bounding box center [88, 44] width 6 height 5
type input "*"
type input "**********"
click at [126, 27] on icon "button" at bounding box center [125, 28] width 5 height 5
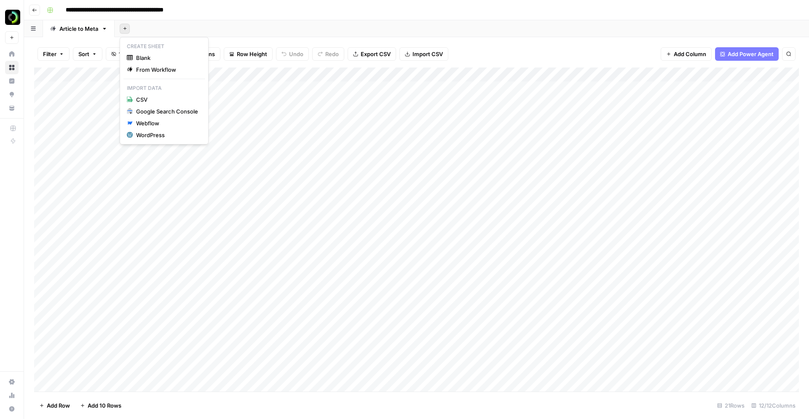
click at [225, 39] on div "Filter Sort 12 Columns Freeze Columns Row Height Undo Redo Export CSV Import CS…" at bounding box center [416, 228] width 785 height 382
click at [126, 30] on icon "button" at bounding box center [125, 28] width 5 height 5
click at [139, 67] on span "From Workflow" at bounding box center [167, 69] width 62 height 8
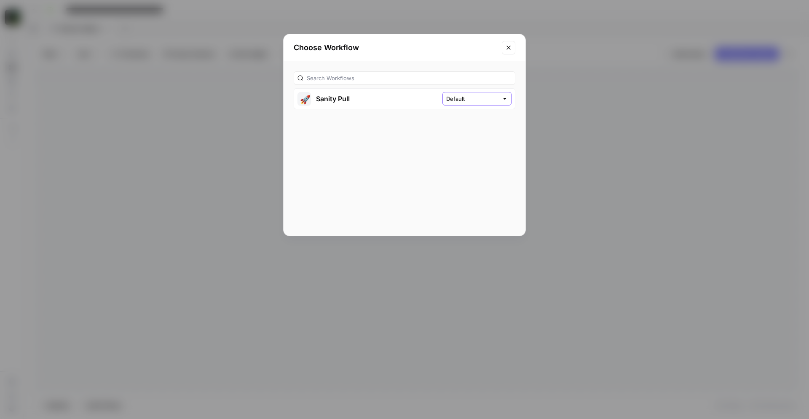
click at [470, 97] on input "Default" at bounding box center [472, 98] width 52 height 8
click at [431, 105] on button "🚀 Sanity Pull" at bounding box center [368, 99] width 148 height 20
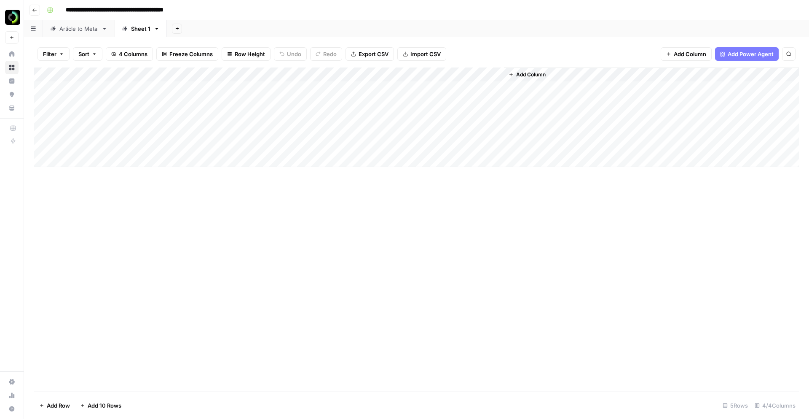
click at [78, 32] on div "Article to Meta" at bounding box center [78, 28] width 39 height 8
click at [138, 30] on div "Sheet 1" at bounding box center [140, 28] width 19 height 8
click at [527, 75] on span "Add Column" at bounding box center [531, 75] width 30 height 8
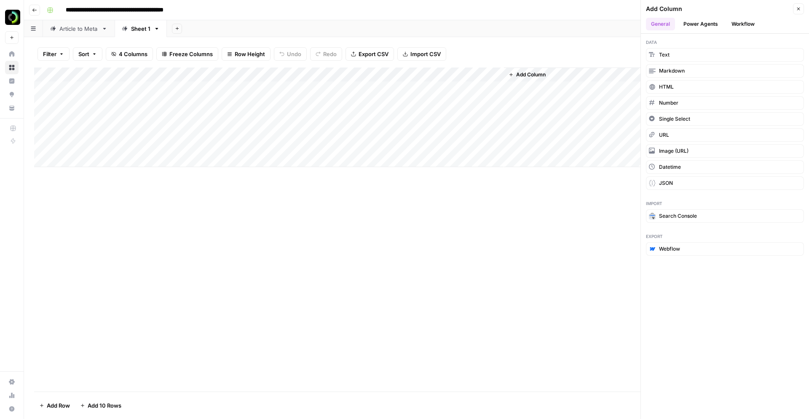
click at [704, 23] on button "Power Agents" at bounding box center [701, 24] width 45 height 13
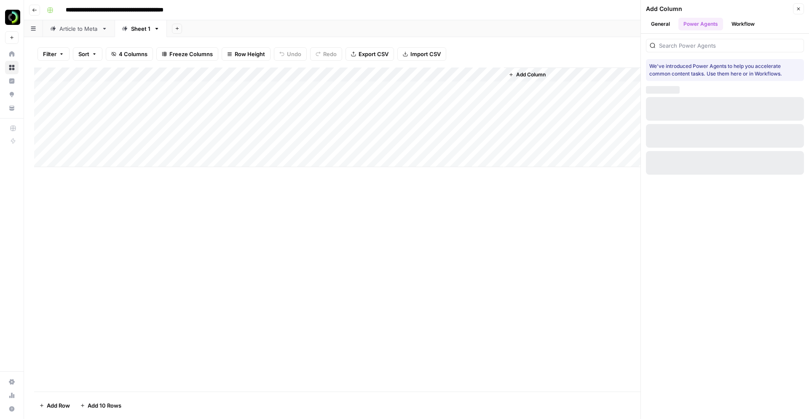
click at [738, 23] on button "Workflow" at bounding box center [743, 24] width 33 height 13
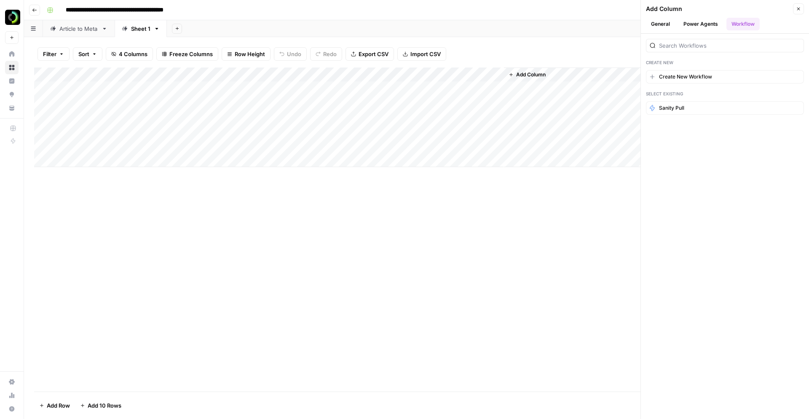
click at [705, 24] on button "Power Agents" at bounding box center [701, 24] width 45 height 13
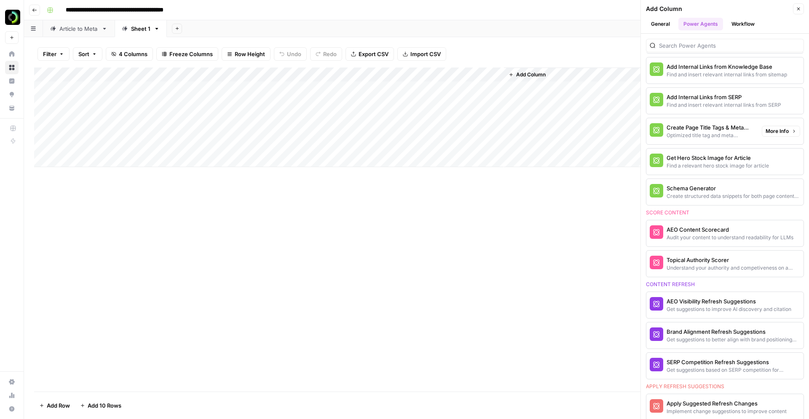
scroll to position [272, 0]
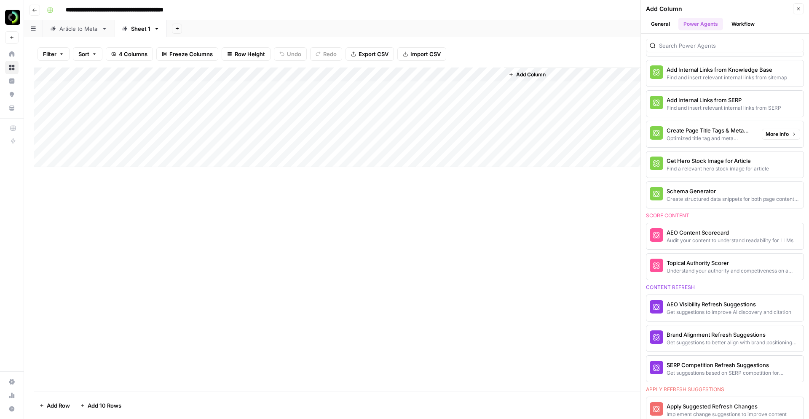
click at [699, 138] on div "Optimized title tag and meta descriptions for a page" at bounding box center [711, 138] width 89 height 8
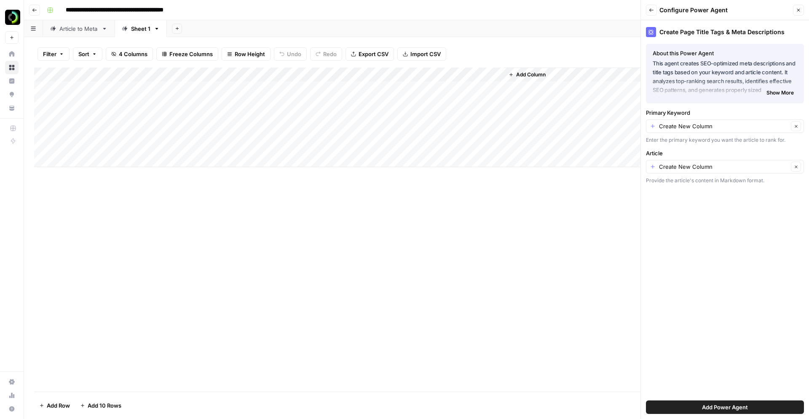
click at [774, 93] on span "Show More" at bounding box center [780, 93] width 27 height 8
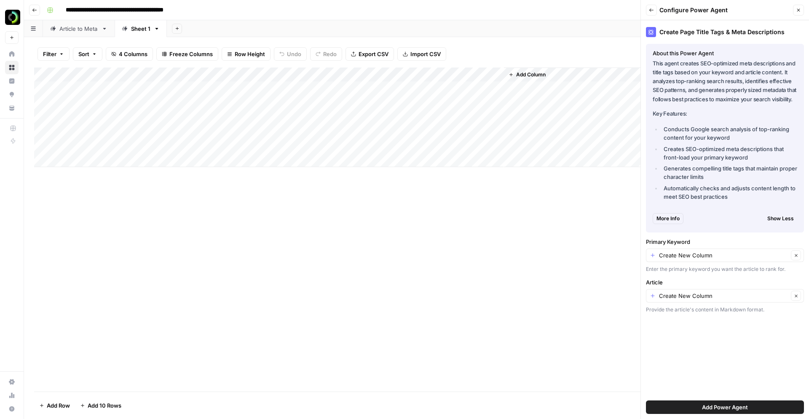
click at [799, 8] on icon "button" at bounding box center [798, 10] width 5 height 5
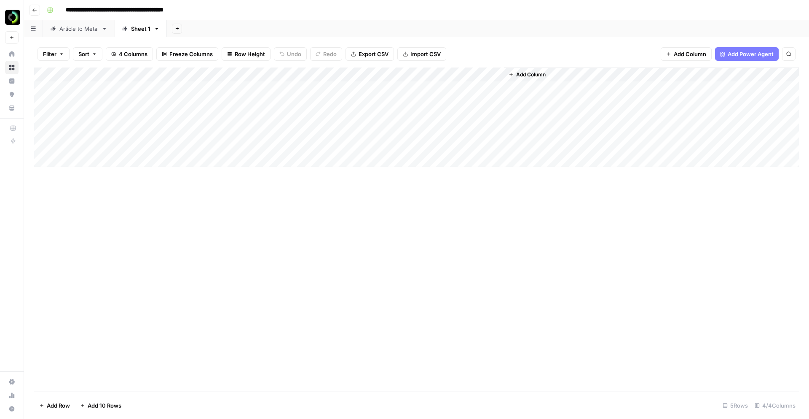
click at [157, 29] on icon "button" at bounding box center [157, 29] width 6 height 6
click at [169, 75] on div "Delete Sheet" at bounding box center [187, 75] width 53 height 8
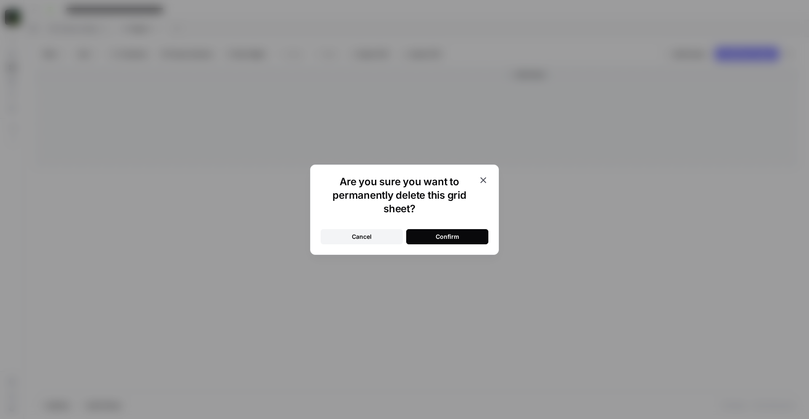
click at [422, 234] on button "Confirm" at bounding box center [447, 236] width 82 height 15
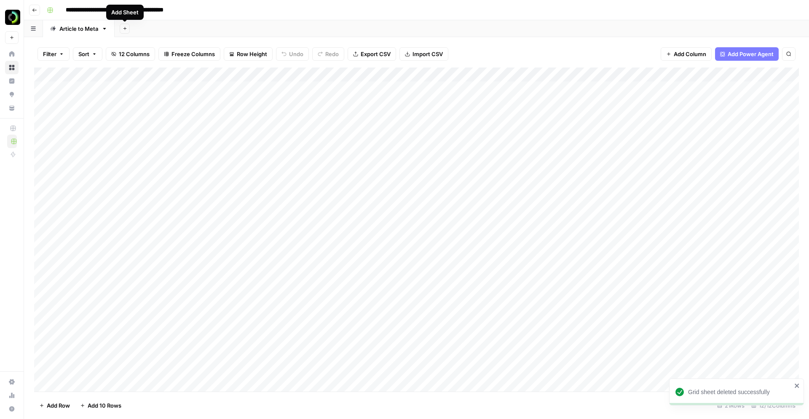
click at [125, 28] on icon "button" at bounding box center [124, 28] width 3 height 3
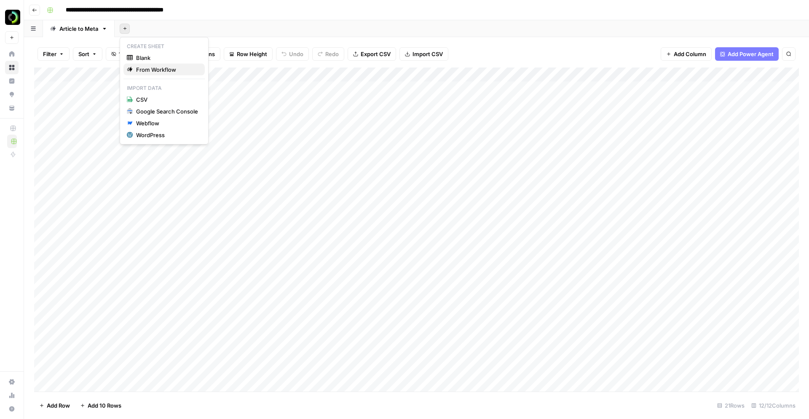
click at [155, 71] on span "From Workflow" at bounding box center [167, 69] width 62 height 8
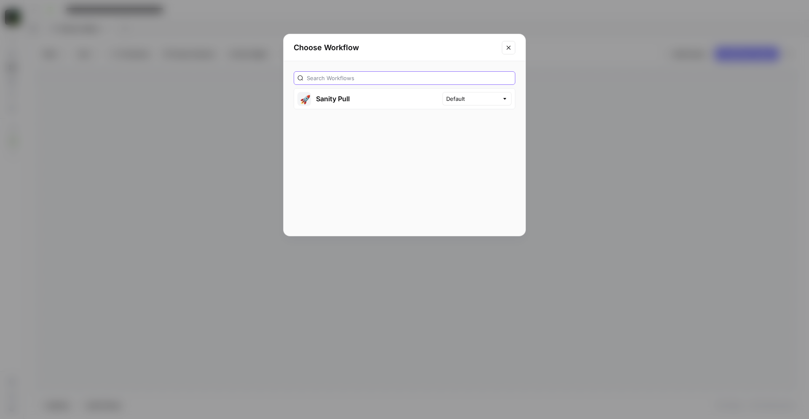
click at [398, 80] on input "text" at bounding box center [409, 78] width 205 height 8
type input "s"
click at [512, 50] on button "Close modal" at bounding box center [508, 47] width 13 height 13
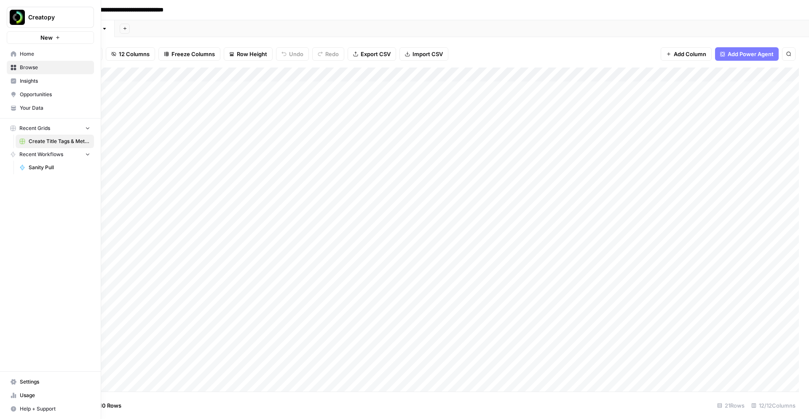
click at [27, 54] on span "Home" at bounding box center [55, 54] width 70 height 8
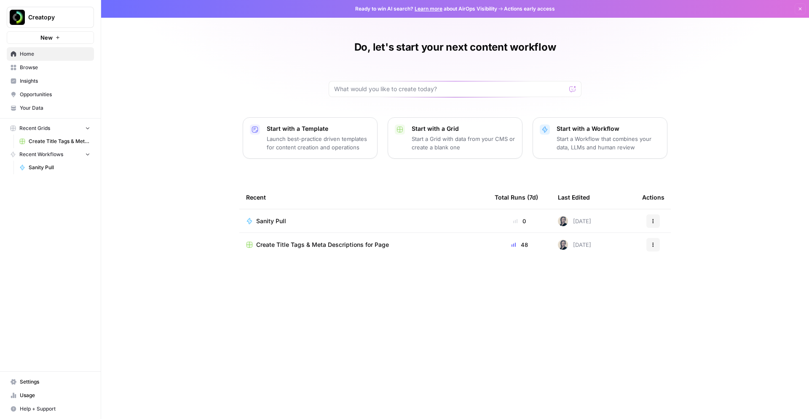
click at [300, 146] on p "Launch best-practice driven templates for content creation and operations" at bounding box center [319, 142] width 104 height 17
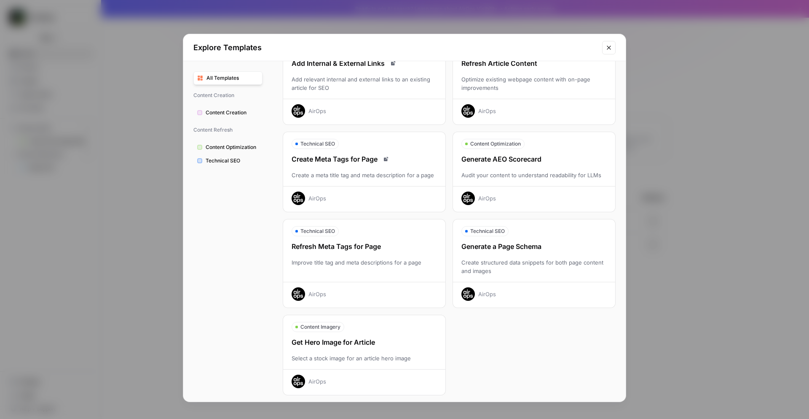
scroll to position [159, 0]
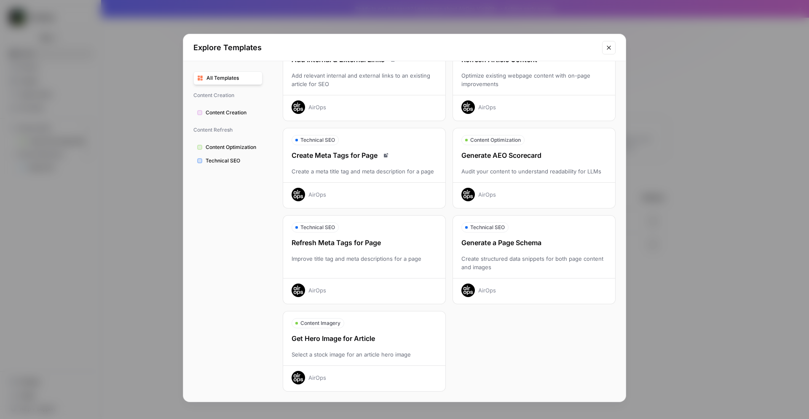
click at [362, 169] on div "Create a meta title tag and meta description for a page" at bounding box center [364, 171] width 162 height 8
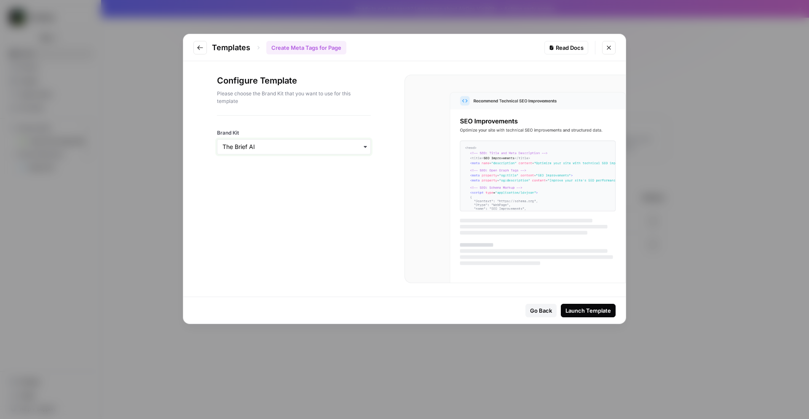
click at [344, 148] on input "Brand Kit" at bounding box center [294, 147] width 143 height 8
click at [333, 172] on div "The Brief AI" at bounding box center [294, 169] width 153 height 16
click at [584, 311] on div "Launch Template" at bounding box center [589, 310] width 46 height 8
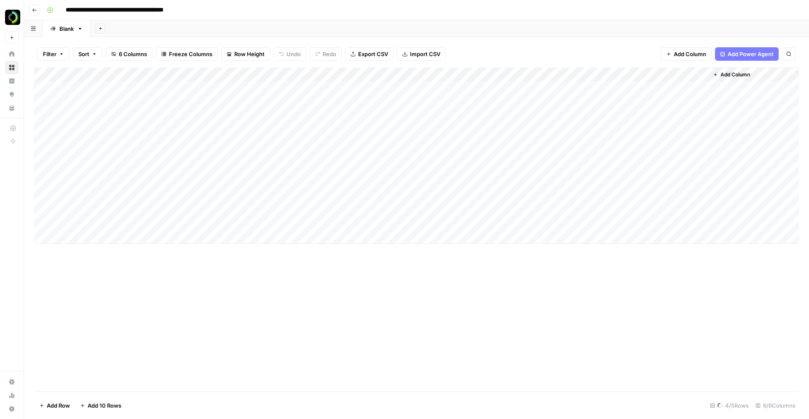
click at [173, 76] on div "Add Column" at bounding box center [416, 155] width 765 height 176
click at [206, 326] on div "Add Column" at bounding box center [416, 229] width 765 height 324
click at [224, 331] on div "Add Column" at bounding box center [416, 229] width 765 height 324
click at [197, 75] on div "Add Column" at bounding box center [416, 155] width 765 height 176
click at [167, 269] on div "Add Column" at bounding box center [416, 229] width 765 height 324
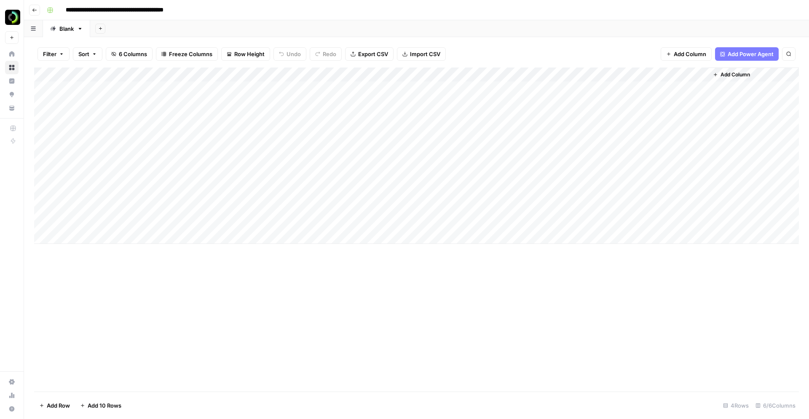
click at [731, 50] on span "Add Power Agent" at bounding box center [751, 54] width 46 height 8
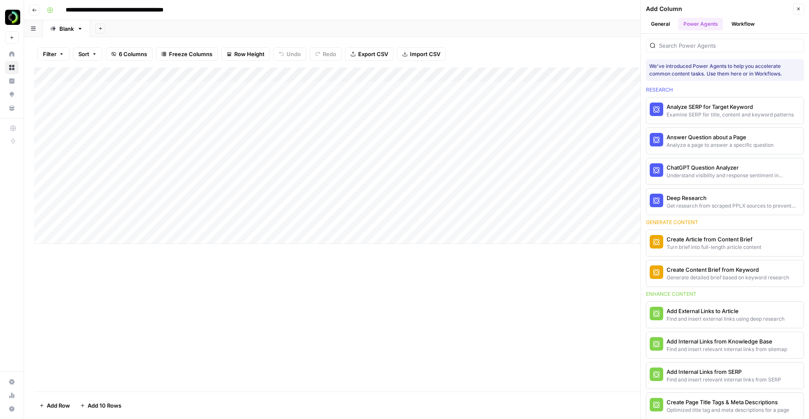
click at [738, 22] on button "Workflow" at bounding box center [743, 24] width 33 height 13
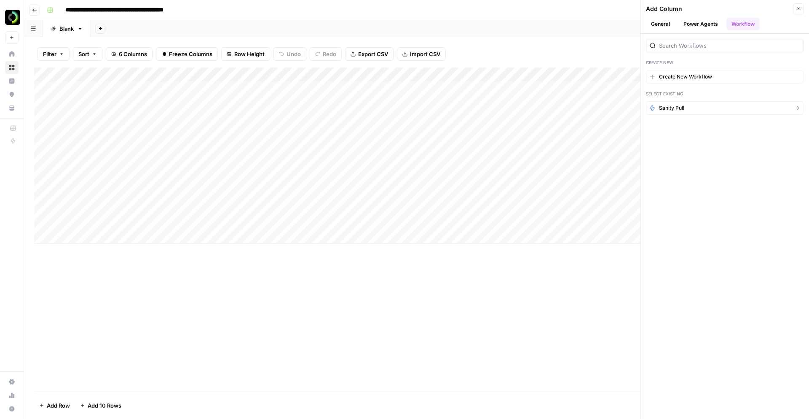
click at [683, 113] on button "Sanity Pull" at bounding box center [725, 107] width 158 height 13
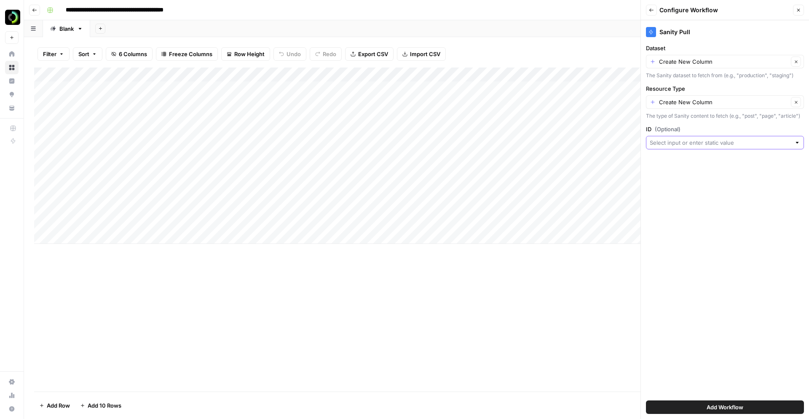
click at [725, 143] on input "ID (Optional)" at bounding box center [720, 142] width 141 height 8
click at [709, 167] on button "Create New Column" at bounding box center [725, 162] width 151 height 12
type input "Create New Column"
